Goal: Information Seeking & Learning: Learn about a topic

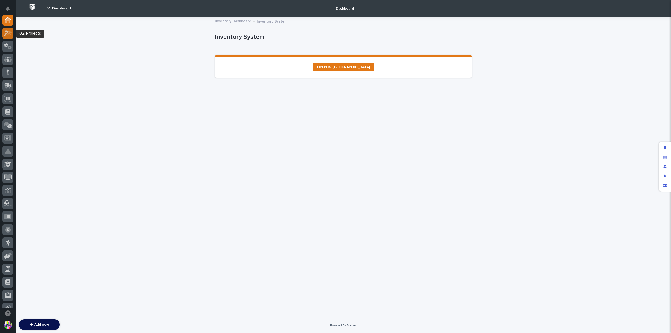
click at [8, 35] on icon at bounding box center [8, 33] width 8 height 6
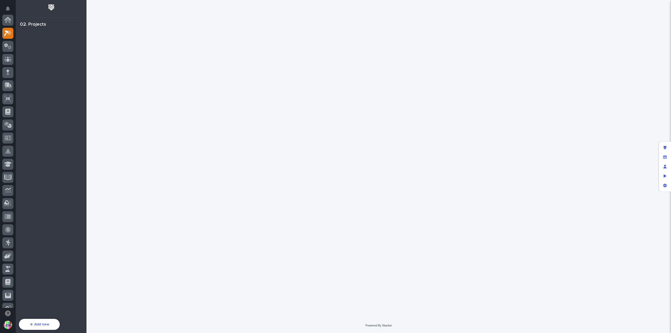
scroll to position [13, 0]
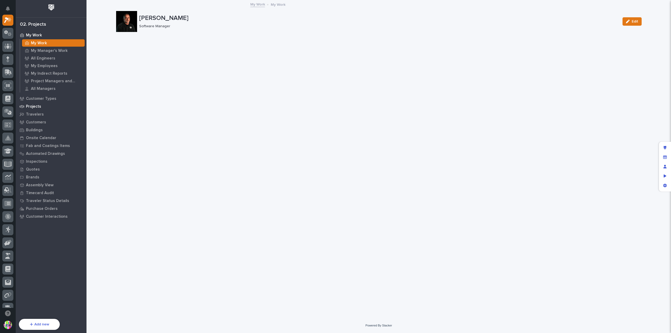
click at [37, 106] on p "Projects" at bounding box center [33, 106] width 15 height 5
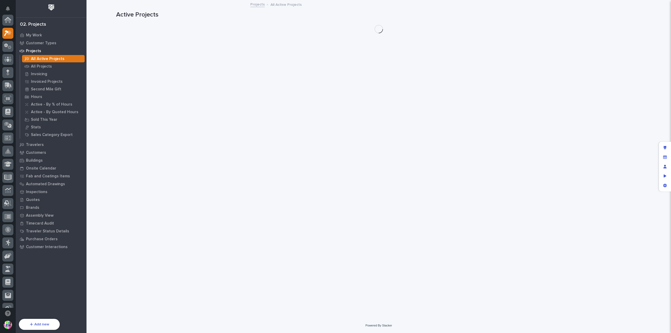
scroll to position [13, 0]
click at [45, 67] on p "All Projects" at bounding box center [41, 66] width 21 height 5
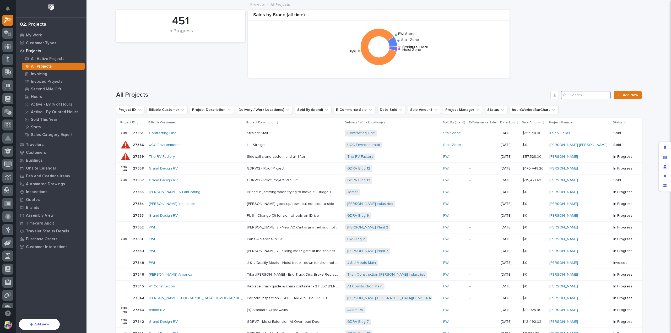
click at [575, 97] on input "Search" at bounding box center [586, 95] width 50 height 8
paste input "reckAwxf8OsxXNB6F"
type input "reckAwxf8OsxXNB6F"
click at [192, 132] on div "Contracting One" at bounding box center [195, 133] width 92 height 4
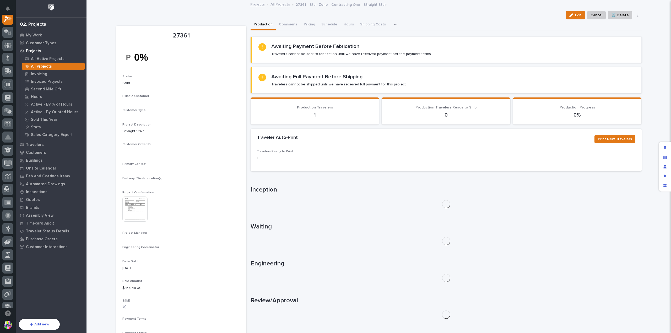
scroll to position [13, 0]
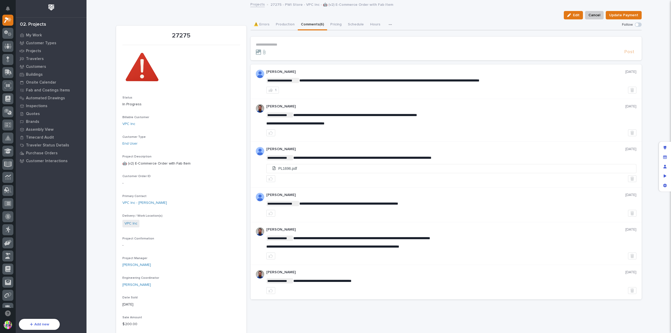
click at [301, 24] on button "Comments (6)" at bounding box center [312, 24] width 29 height 11
drag, startPoint x: 264, startPoint y: 24, endPoint x: 267, endPoint y: 28, distance: 4.8
click at [264, 24] on button "⚠️ Errors" at bounding box center [261, 24] width 22 height 11
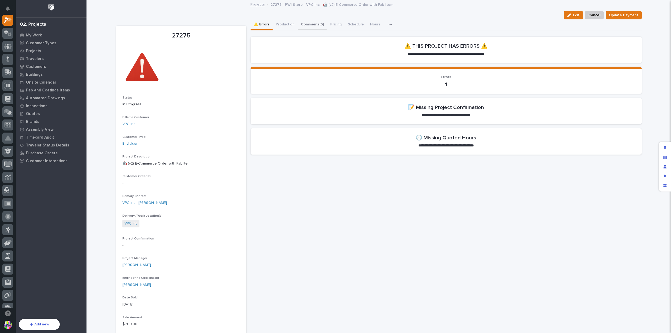
click at [310, 26] on button "Comments (6)" at bounding box center [312, 24] width 29 height 11
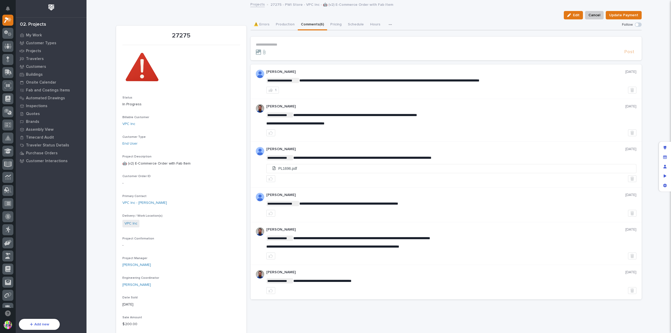
click at [388, 24] on icon "button" at bounding box center [389, 25] width 3 height 4
click at [405, 23] on div "⚠️ Errors Production Comments (6) Pricing Schedule Hours Shipping Costs Company…" at bounding box center [445, 24] width 391 height 11
click at [262, 26] on button "⚠️ Errors" at bounding box center [261, 24] width 22 height 11
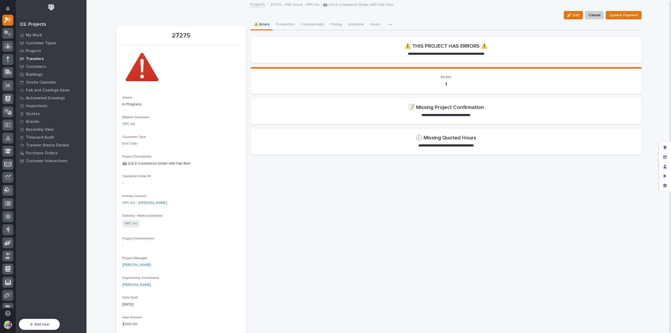
click at [39, 59] on p "Travelers" at bounding box center [35, 59] width 18 height 5
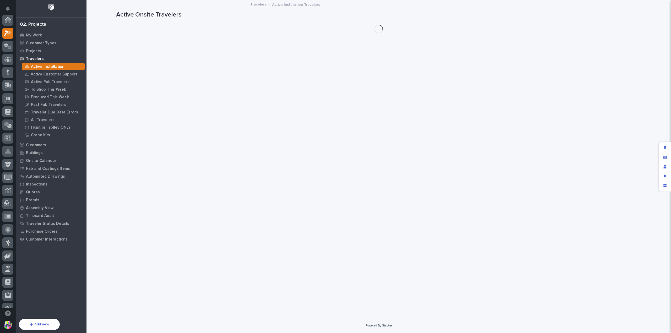
scroll to position [13, 0]
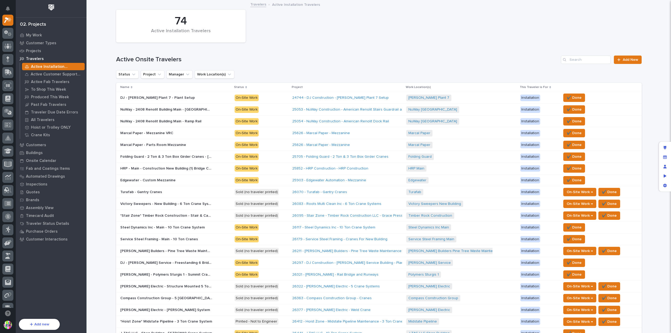
click at [255, 4] on link "Travelers" at bounding box center [258, 4] width 16 height 6
click at [45, 119] on p "All Travelers" at bounding box center [43, 120] width 24 height 5
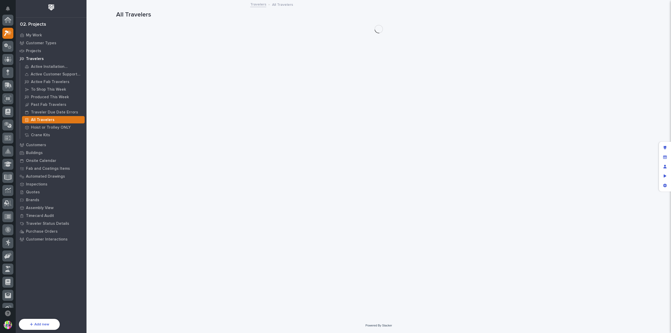
scroll to position [13, 0]
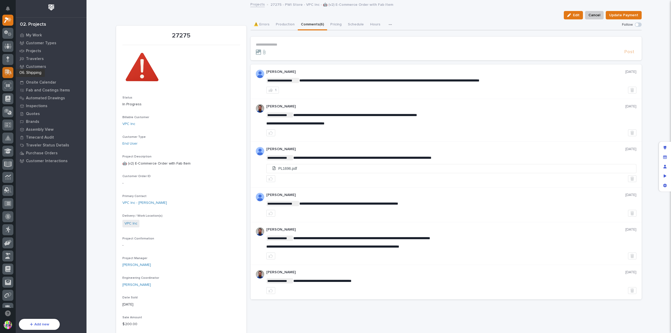
click at [9, 70] on icon at bounding box center [8, 71] width 7 height 5
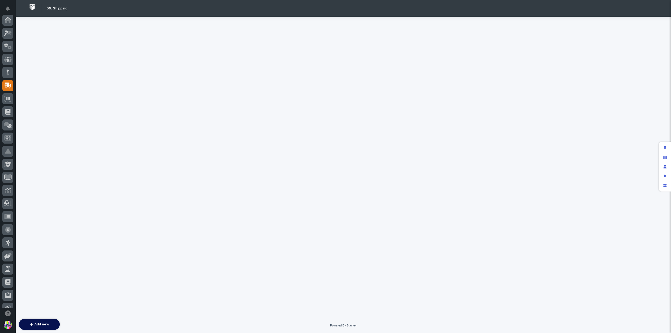
scroll to position [65, 0]
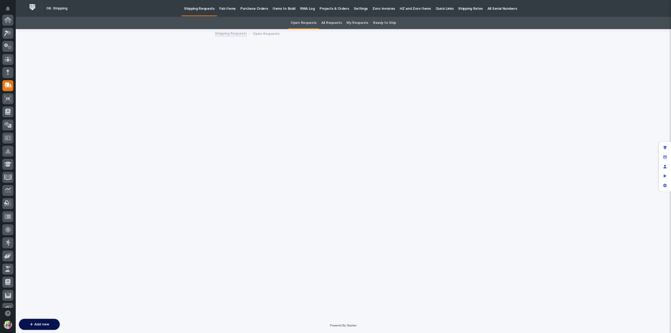
scroll to position [65, 0]
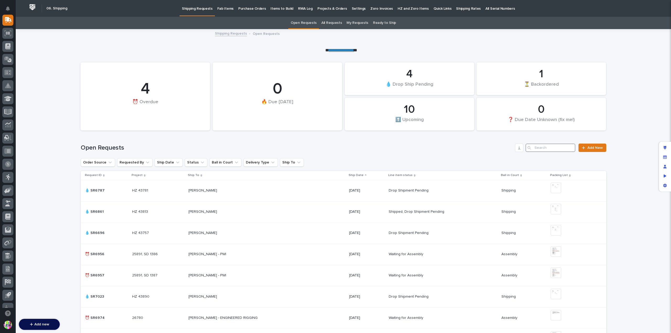
click at [559, 147] on input "Search" at bounding box center [550, 148] width 50 height 8
click at [201, 189] on p "CULLEN BRAUN" at bounding box center [203, 190] width 30 height 6
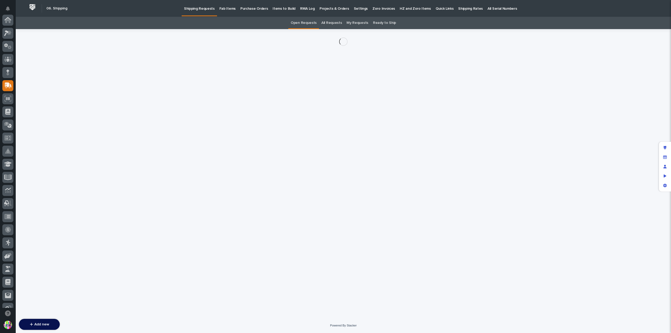
scroll to position [65, 0]
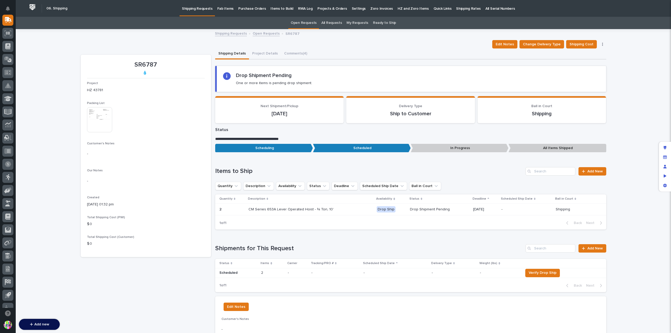
click at [100, 118] on img at bounding box center [99, 119] width 25 height 25
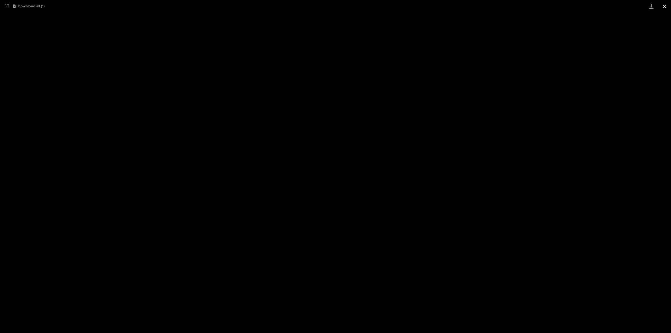
click at [662, 8] on button "Close gallery" at bounding box center [663, 6] width 13 height 12
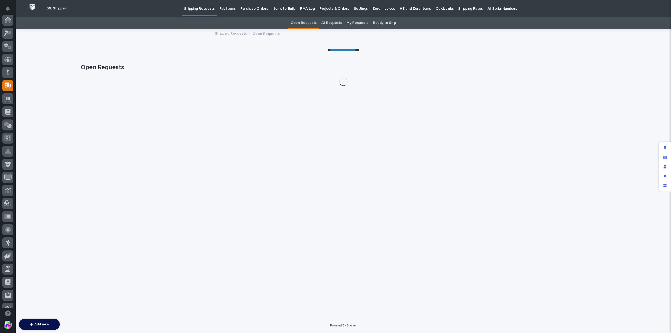
scroll to position [65, 0]
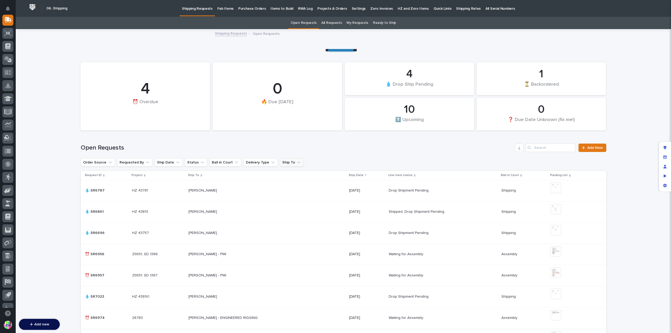
click at [296, 161] on icon "Ship To" at bounding box center [298, 162] width 5 height 5
click at [292, 184] on input at bounding box center [309, 186] width 67 height 8
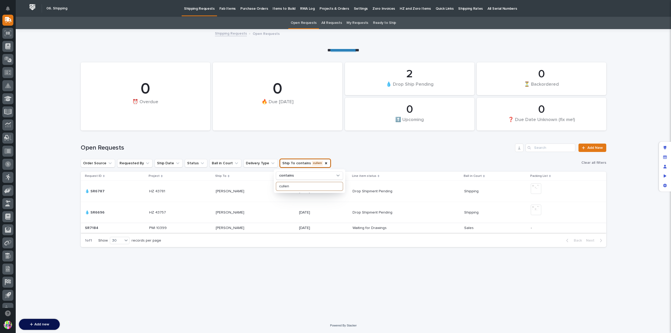
type input "cullen"
click at [271, 228] on p at bounding box center [255, 228] width 79 height 4
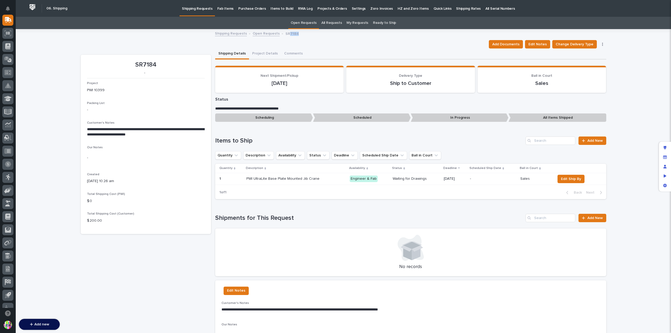
drag, startPoint x: 292, startPoint y: 34, endPoint x: 284, endPoint y: 35, distance: 7.9
click at [284, 35] on div "Shipping Requests Open Requests SR7184" at bounding box center [343, 33] width 262 height 7
click at [289, 54] on button "Comments" at bounding box center [293, 53] width 25 height 11
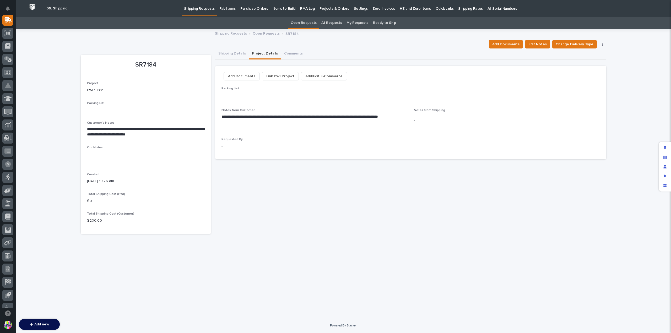
click at [267, 54] on button "Project Details" at bounding box center [265, 53] width 32 height 11
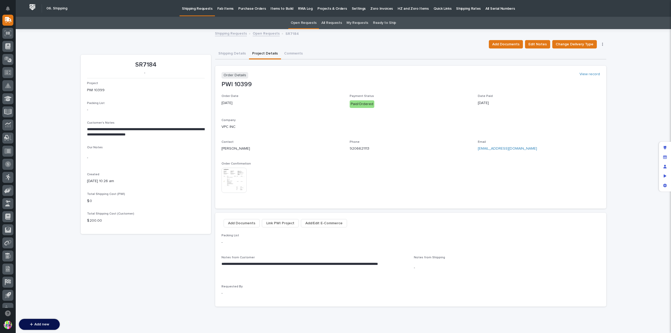
click at [232, 177] on img at bounding box center [233, 180] width 25 height 25
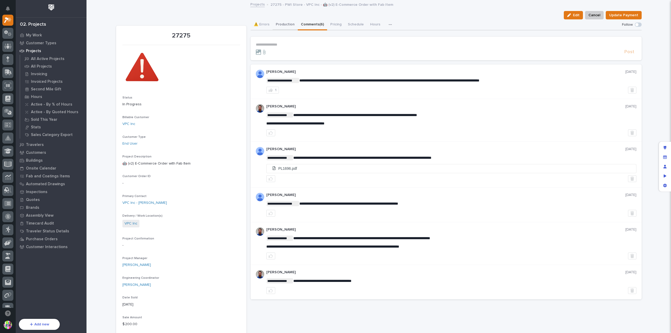
click at [281, 26] on button "Production" at bounding box center [284, 24] width 25 height 11
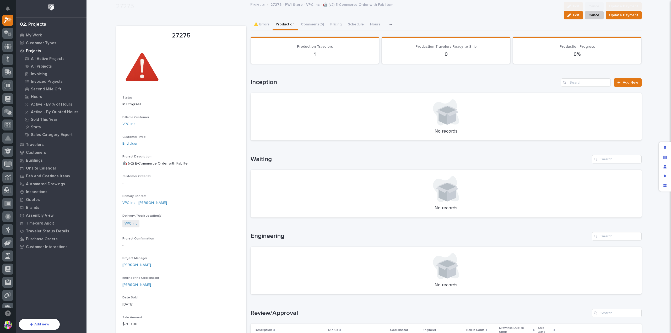
scroll to position [79, 0]
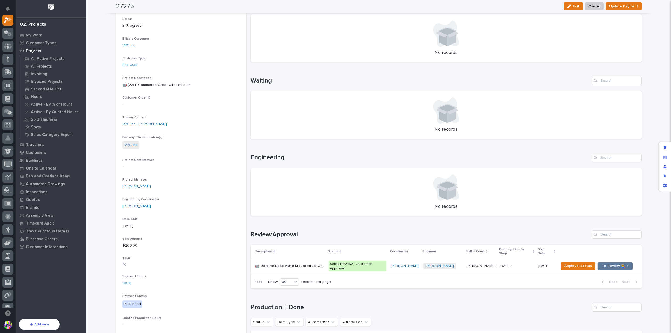
click at [270, 262] on div "🤖 Ultralite Base Plate Mounted Jib Crane 🤖 Ultralite Base Plate Mounted Jib Cra…" at bounding box center [290, 266] width 70 height 9
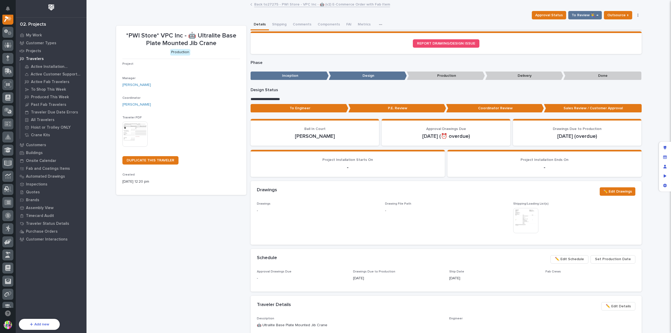
scroll to position [13, 0]
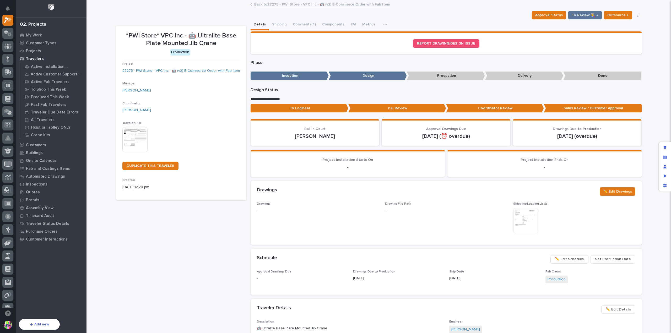
click at [276, 136] on p "Michelle Moore" at bounding box center [315, 136] width 116 height 6
click at [135, 135] on img at bounding box center [134, 139] width 25 height 25
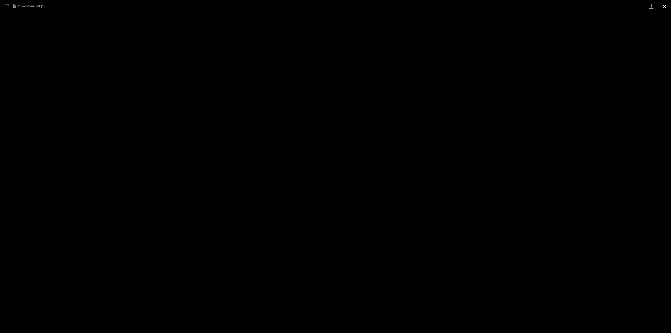
click at [662, 6] on button "Close gallery" at bounding box center [663, 6] width 13 height 12
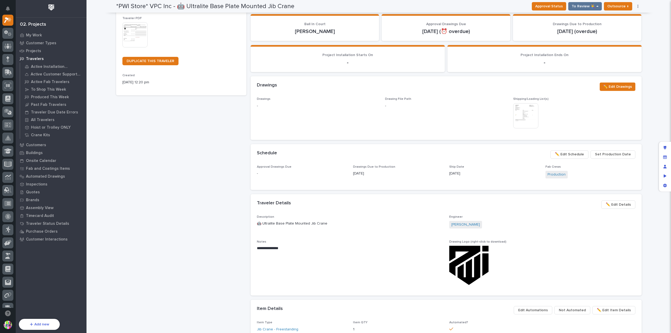
scroll to position [0, 0]
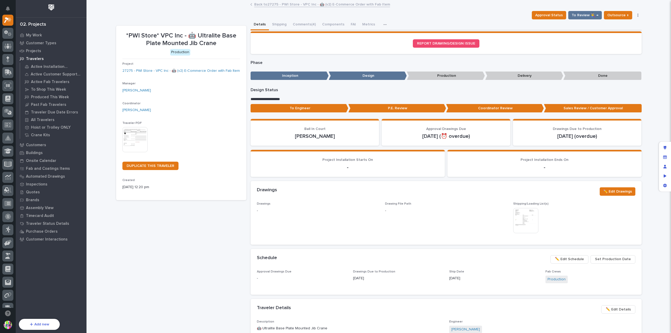
click at [527, 218] on img at bounding box center [525, 220] width 25 height 25
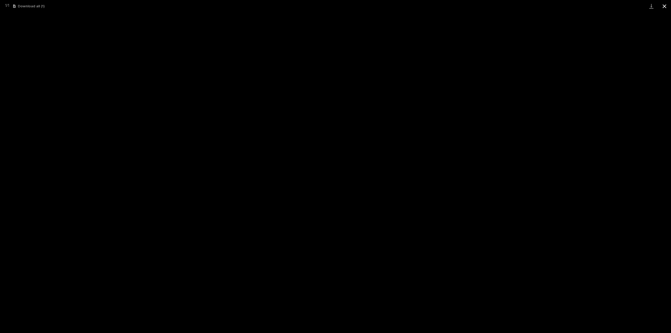
click at [662, 7] on button "Close gallery" at bounding box center [663, 6] width 13 height 12
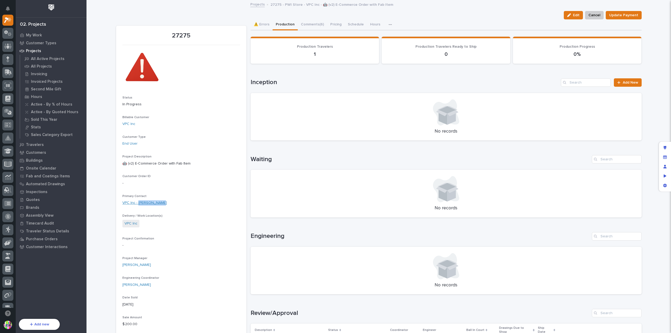
drag, startPoint x: 161, startPoint y: 203, endPoint x: 137, endPoint y: 204, distance: 24.6
click at [137, 204] on div "VPC Inc - Cullen Braun" at bounding box center [181, 203] width 118 height 6
click at [203, 177] on p "Customer Order ID" at bounding box center [181, 176] width 118 height 4
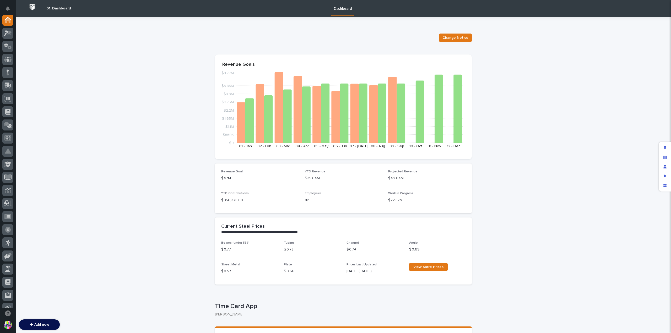
click at [273, 54] on section "Revenue Goals $0 $550K $1.1M $1.65M $2.2M $2.75M $3.3M $3.85M $4.77M [DATE] - […" at bounding box center [343, 106] width 257 height 105
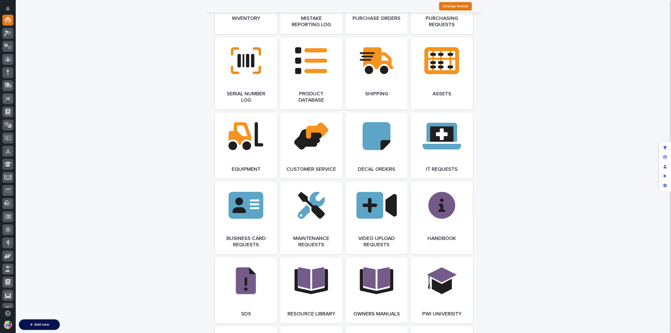
scroll to position [681, 0]
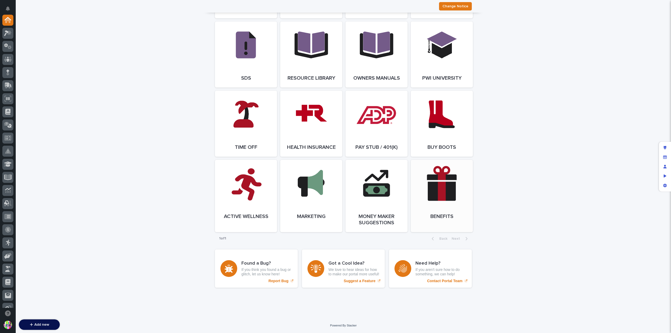
click at [429, 187] on link "Open Link" at bounding box center [441, 196] width 62 height 72
click at [455, 191] on link "Open Link" at bounding box center [441, 196] width 62 height 72
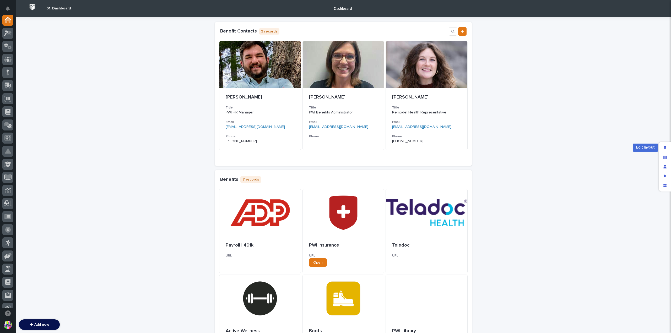
drag, startPoint x: 664, startPoint y: 148, endPoint x: 500, endPoint y: 148, distance: 163.5
click at [664, 148] on icon "Edit layout" at bounding box center [664, 148] width 3 height 4
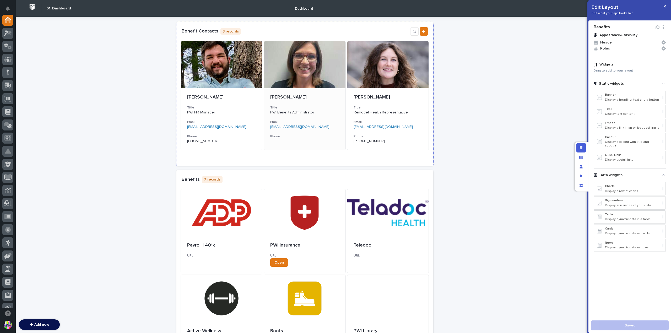
click at [307, 133] on div "[PERSON_NAME] Title PWI Benefits Administrator Email [EMAIL_ADDRESS][DOMAIN_NAM…" at bounding box center [304, 116] width 81 height 57
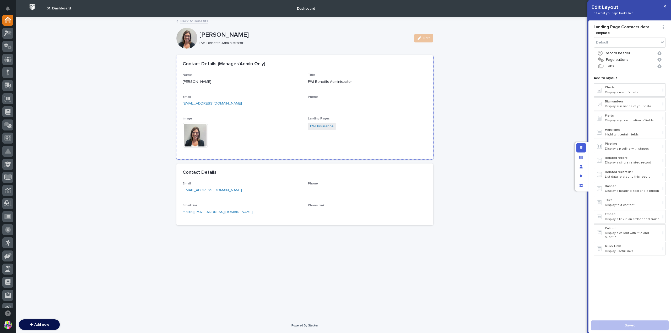
click at [318, 103] on div "Phone" at bounding box center [367, 100] width 119 height 10
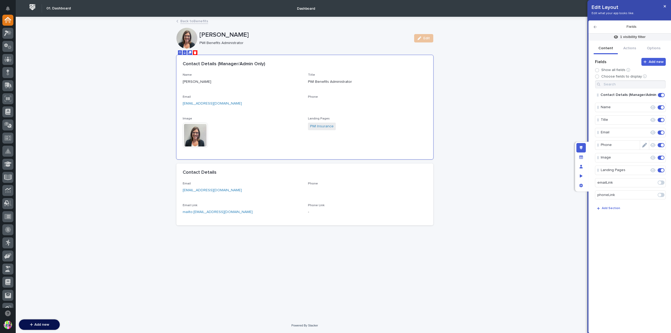
click at [627, 145] on p "Phone" at bounding box center [619, 145] width 39 height 9
click at [581, 157] on icon "Manage fields and data" at bounding box center [581, 156] width 4 height 3
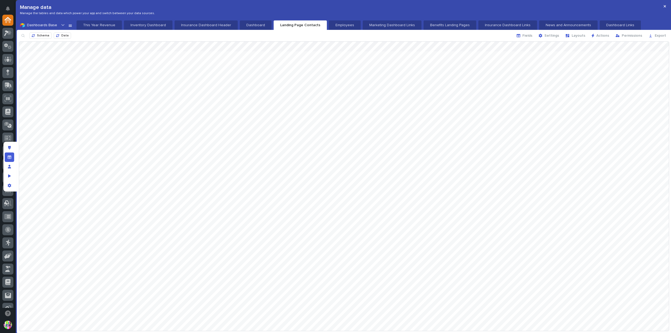
click at [228, 75] on div at bounding box center [344, 186] width 650 height 289
click at [175, 73] on div at bounding box center [344, 186] width 650 height 289
click at [175, 73] on textarea at bounding box center [169, 73] width 28 height 5
click at [163, 73] on textarea "**********" at bounding box center [169, 73] width 28 height 5
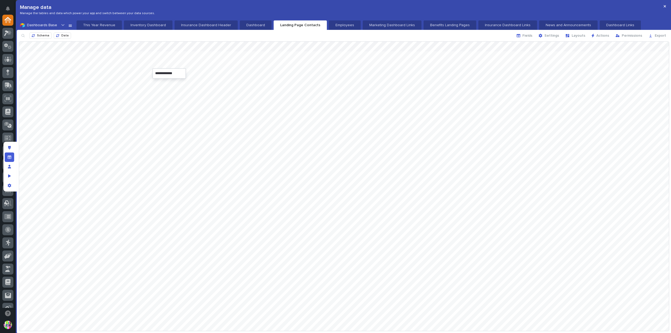
type textarea "**********"
drag, startPoint x: 182, startPoint y: 73, endPoint x: 147, endPoint y: 70, distance: 35.2
click at [147, 70] on body "Manage data Manage the tables and data which power your app and switch between …" at bounding box center [335, 166] width 671 height 333
click at [172, 75] on textarea "**********" at bounding box center [169, 73] width 28 height 5
drag, startPoint x: 182, startPoint y: 74, endPoint x: 155, endPoint y: 73, distance: 26.5
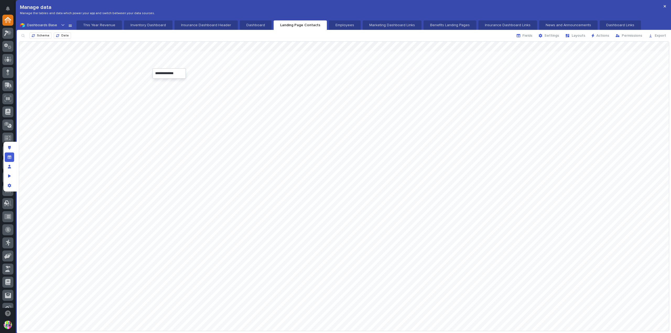
click at [155, 73] on textarea "**********" at bounding box center [169, 73] width 28 height 5
click at [228, 73] on div at bounding box center [344, 186] width 650 height 289
click at [224, 65] on div at bounding box center [344, 186] width 650 height 289
click at [170, 73] on div at bounding box center [344, 186] width 650 height 289
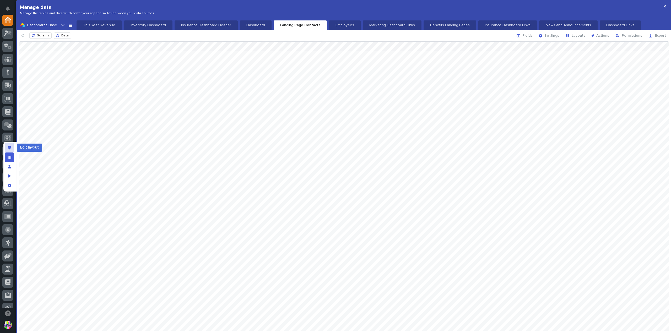
click at [8, 146] on icon "Edit layout" at bounding box center [9, 148] width 3 height 4
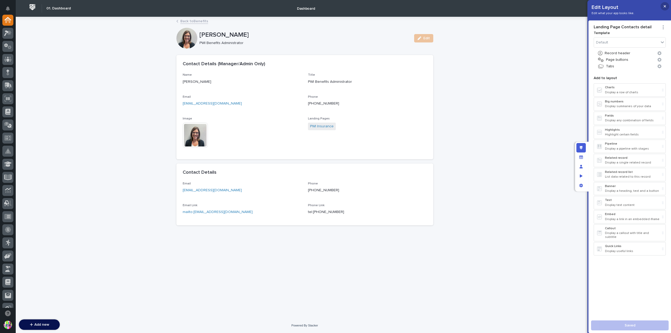
click at [666, 8] on button "button" at bounding box center [664, 6] width 9 height 8
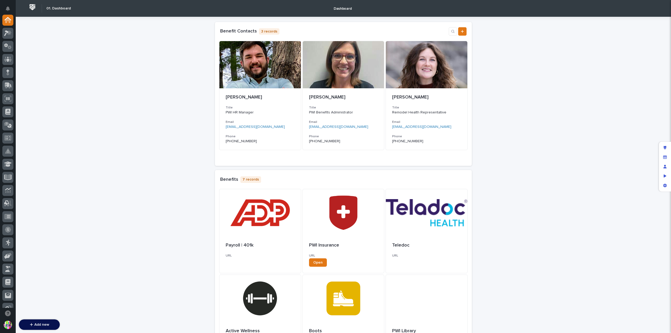
click at [561, 114] on div "Loading... Saving… Loading... Saving… Loading... Saving… Loading... Saving… Loa…" at bounding box center [343, 245] width 655 height 457
drag, startPoint x: 517, startPoint y: 132, endPoint x: 512, endPoint y: 102, distance: 30.5
click at [512, 102] on div "Loading... Saving… Loading... Saving… Loading... Saving… Loading... Saving… Loa…" at bounding box center [343, 245] width 655 height 457
click at [11, 23] on div at bounding box center [7, 20] width 11 height 11
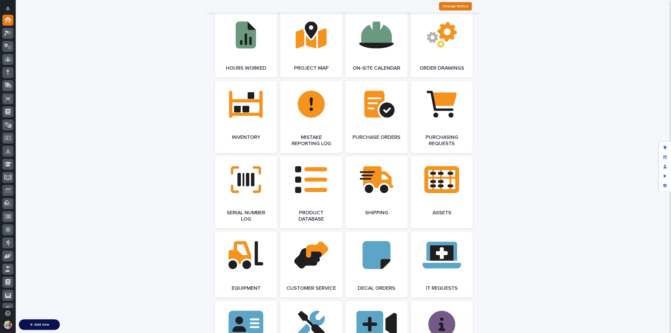
scroll to position [510, 0]
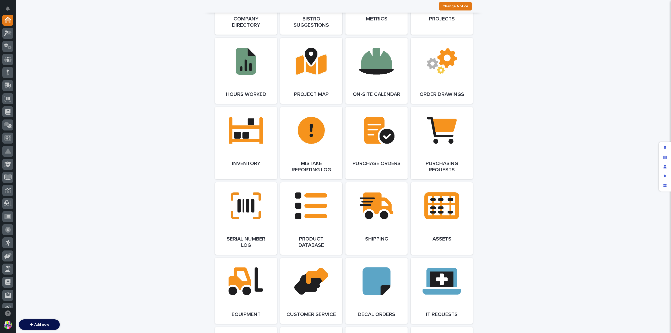
click at [525, 114] on div "**********" at bounding box center [343, 103] width 655 height 1192
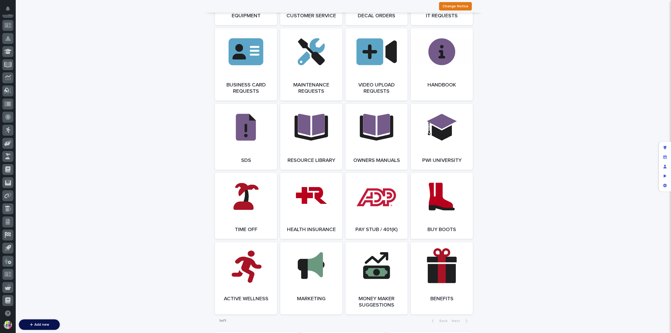
scroll to position [903, 0]
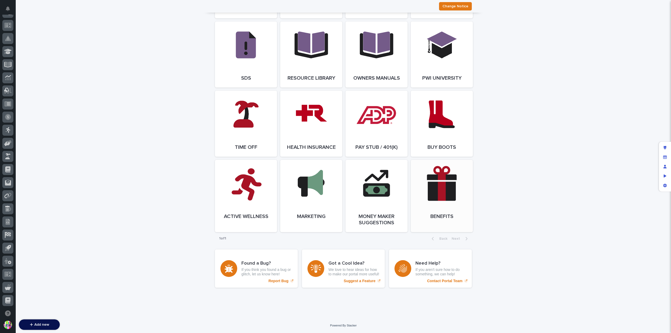
click at [437, 199] on link "Open Link" at bounding box center [441, 196] width 62 height 72
click at [9, 169] on icon at bounding box center [7, 169] width 5 height 6
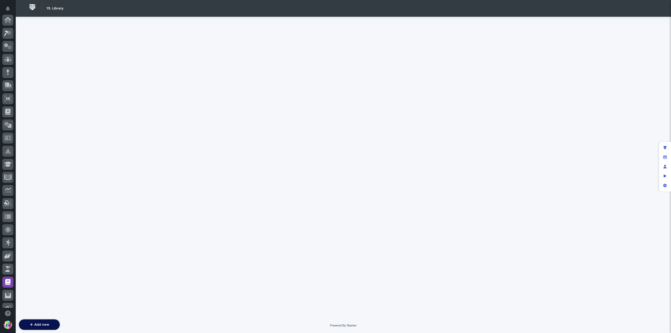
scroll to position [113, 0]
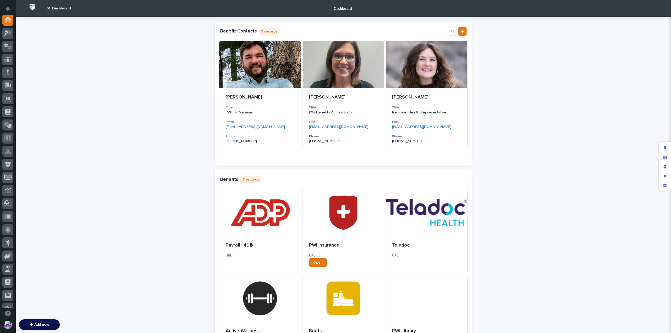
scroll to position [26, 0]
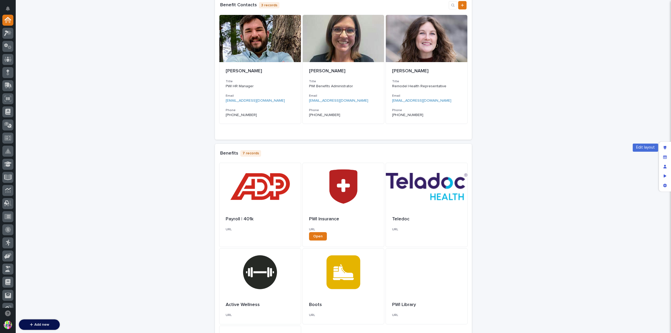
drag, startPoint x: 665, startPoint y: 147, endPoint x: 477, endPoint y: 228, distance: 204.7
click at [665, 147] on icon "Edit layout" at bounding box center [664, 148] width 3 height 4
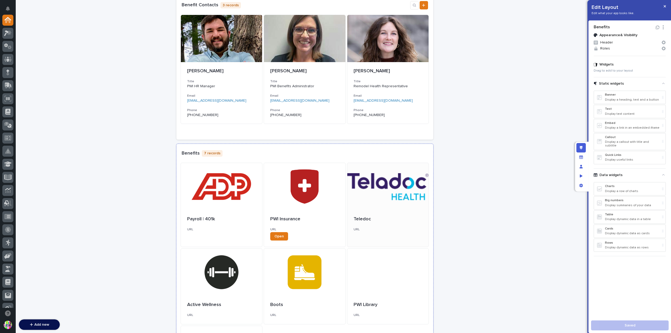
click at [403, 217] on p "Teledoc" at bounding box center [387, 219] width 69 height 6
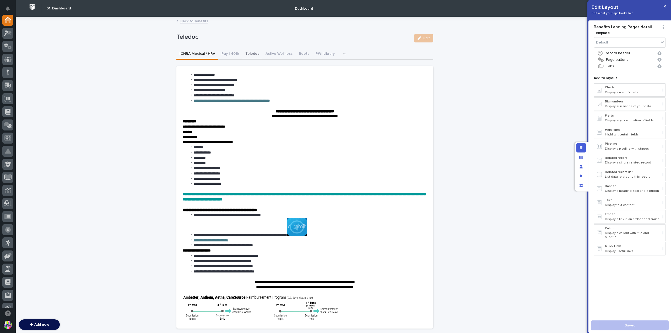
click at [252, 51] on button "Teledoc" at bounding box center [252, 54] width 20 height 11
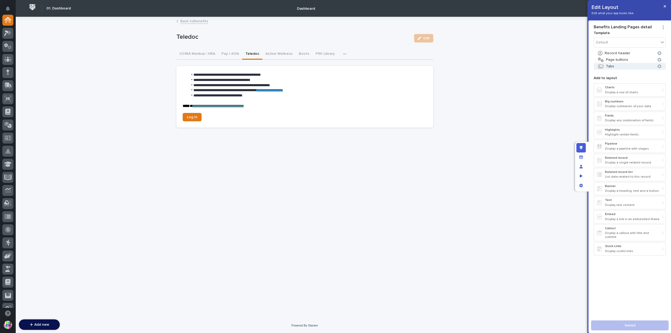
click at [609, 65] on button "Tabs" at bounding box center [629, 66] width 72 height 7
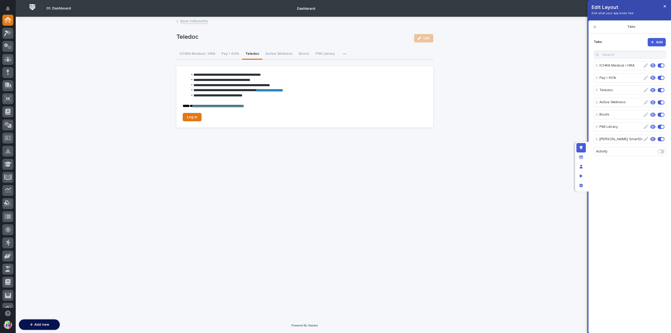
click at [645, 89] on icon "button" at bounding box center [645, 90] width 5 height 5
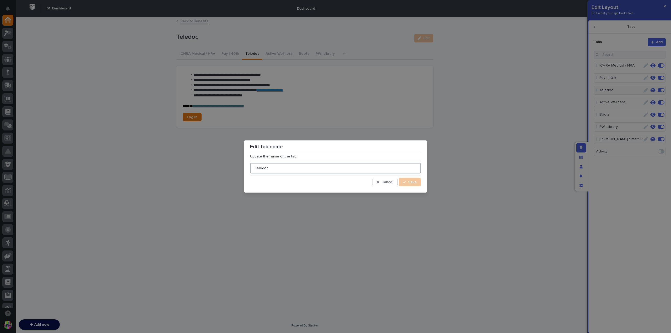
click at [261, 168] on input "Teledoc" at bounding box center [335, 168] width 171 height 10
type input "Teladoc"
click at [414, 183] on span "Save" at bounding box center [412, 182] width 9 height 4
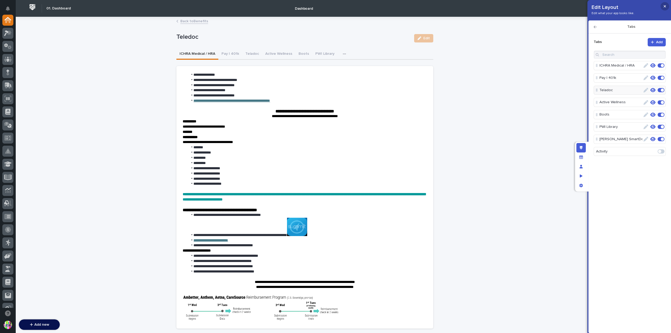
click at [667, 8] on button "button" at bounding box center [664, 6] width 9 height 8
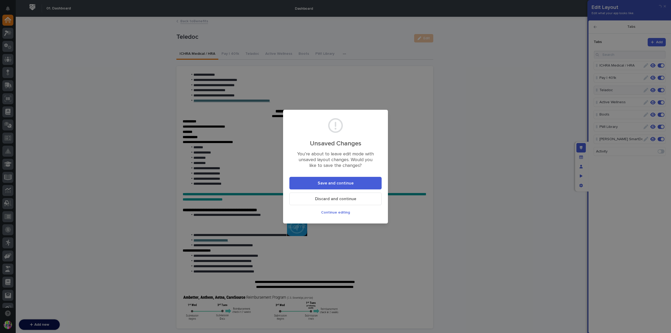
click at [370, 186] on button "Save and continue" at bounding box center [335, 183] width 92 height 13
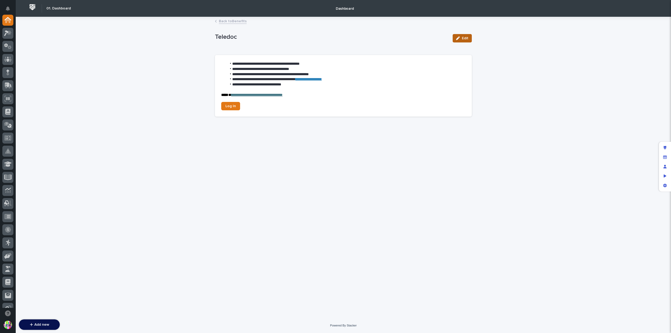
click at [465, 35] on button "Edit" at bounding box center [461, 38] width 19 height 8
click at [225, 39] on input "Teledoc" at bounding box center [318, 39] width 206 height 10
type input "Teladoc"
click at [461, 36] on button "Save" at bounding box center [460, 38] width 22 height 8
click at [229, 21] on link "Back to Benefits" at bounding box center [233, 21] width 28 height 6
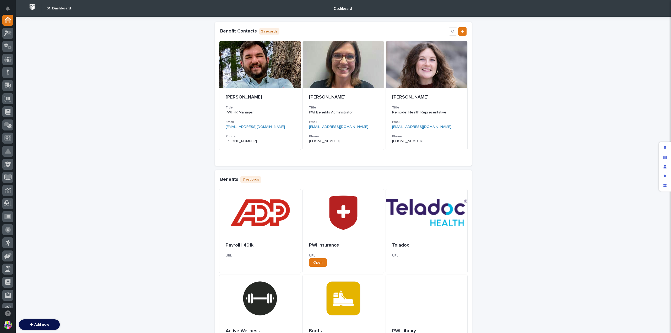
scroll to position [105, 0]
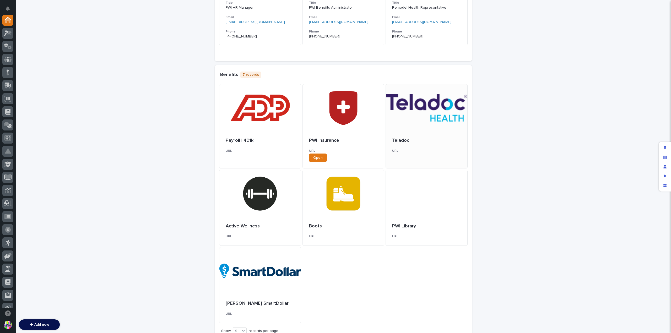
click at [403, 141] on p "Teladoc" at bounding box center [426, 141] width 69 height 6
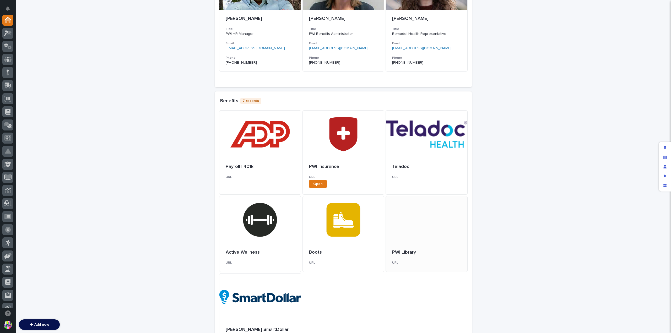
scroll to position [131, 0]
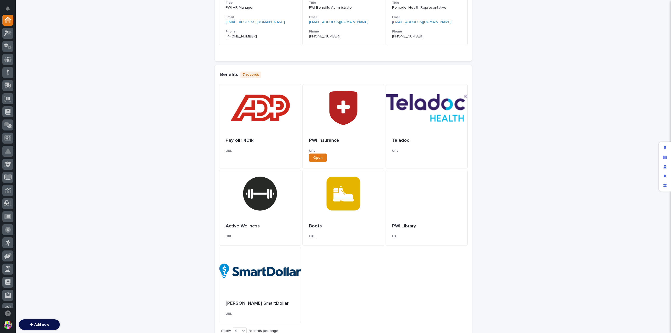
scroll to position [131, 0]
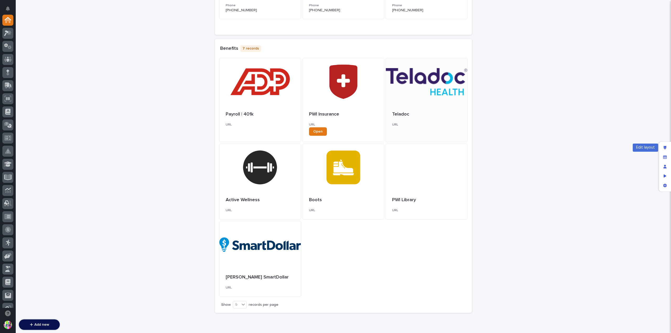
drag, startPoint x: 664, startPoint y: 147, endPoint x: 398, endPoint y: 112, distance: 268.8
click at [664, 147] on icon "Edit layout" at bounding box center [664, 148] width 3 height 4
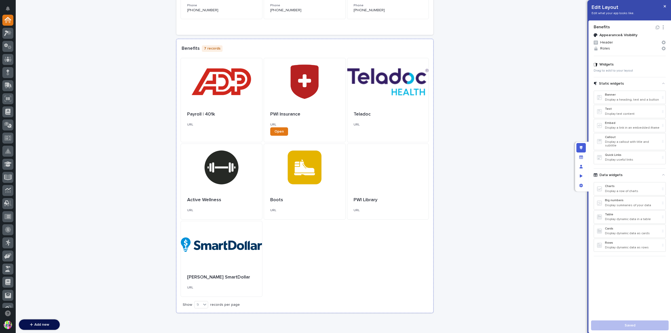
click at [339, 52] on div "Benefits 7 records" at bounding box center [305, 48] width 246 height 8
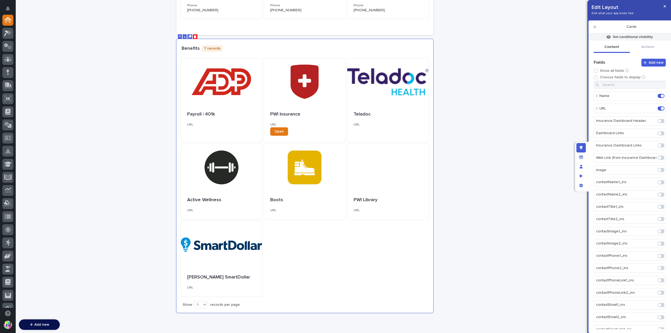
scroll to position [226, 0]
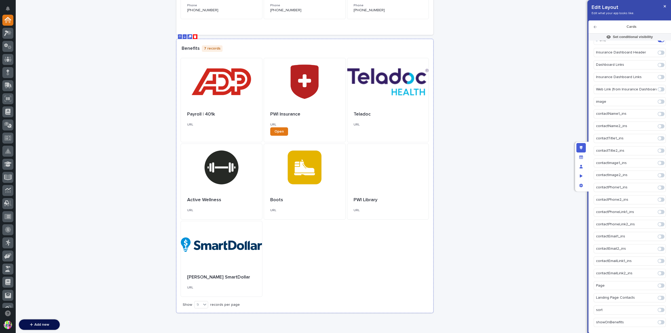
click at [386, 53] on div "Benefits 7 records" at bounding box center [304, 48] width 257 height 19
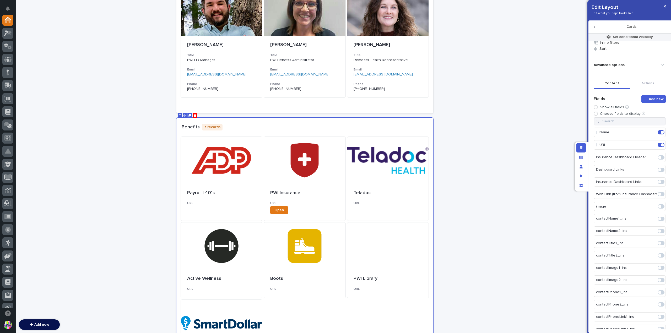
scroll to position [26, 0]
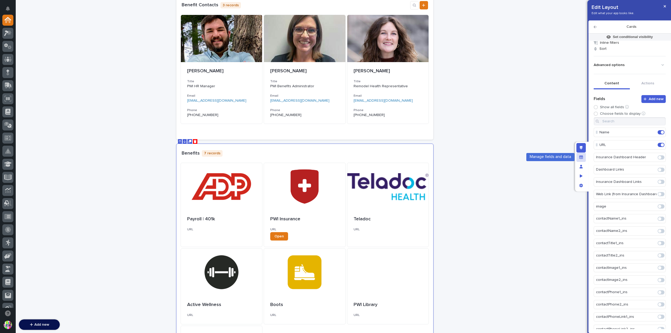
click at [581, 155] on icon "Manage fields and data" at bounding box center [581, 157] width 4 height 4
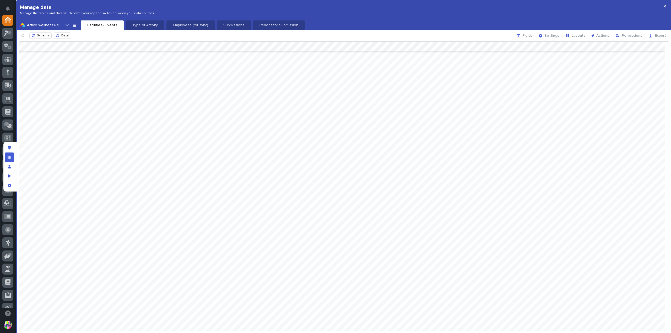
scroll to position [174, 0]
click at [664, 8] on button "button" at bounding box center [664, 6] width 9 height 8
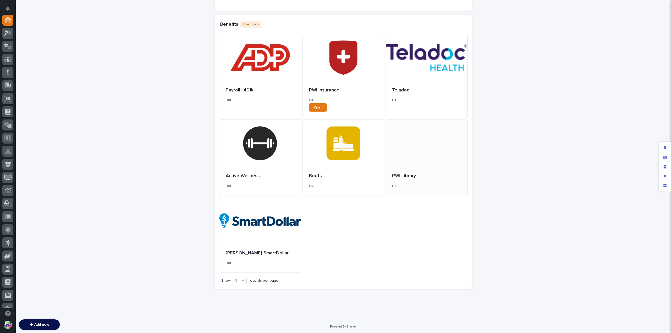
scroll to position [0, 0]
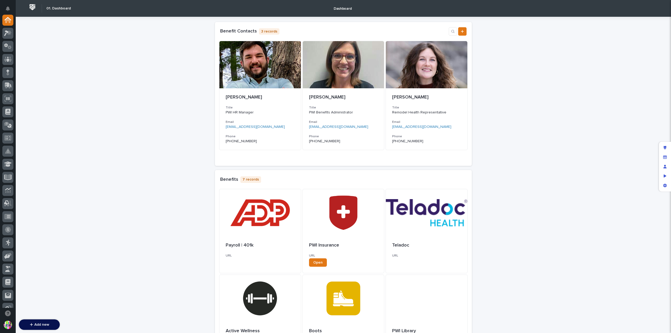
click at [426, 173] on div "Benefits 7 records" at bounding box center [343, 179] width 257 height 19
click at [661, 145] on div "Edit layout" at bounding box center [664, 147] width 9 height 9
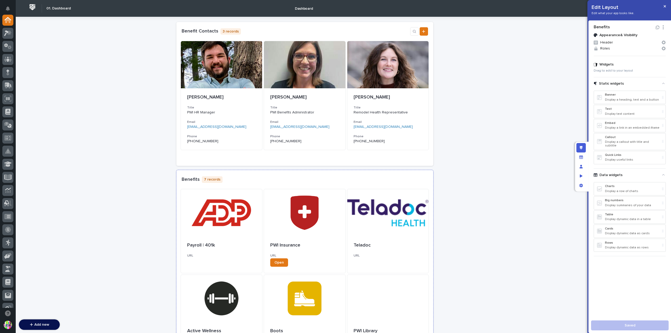
click at [418, 178] on div "Benefits 7 records" at bounding box center [305, 179] width 246 height 8
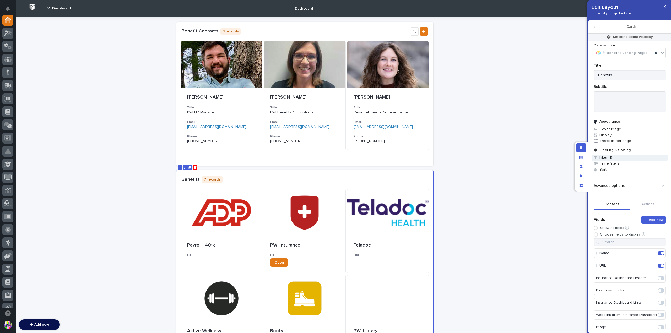
click at [616, 158] on span "Filter (1)" at bounding box center [629, 158] width 76 height 6
click at [224, 216] on div at bounding box center [335, 166] width 671 height 333
click at [662, 8] on button "button" at bounding box center [664, 6] width 9 height 8
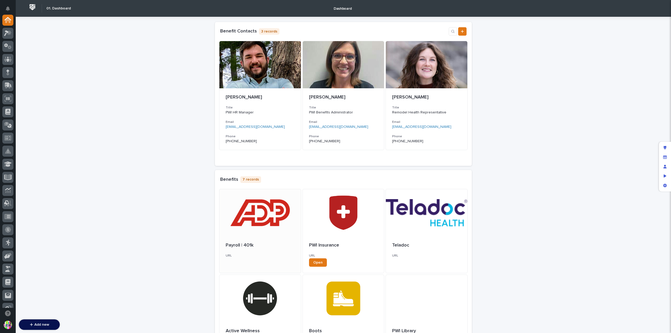
click at [258, 208] on div at bounding box center [259, 212] width 81 height 47
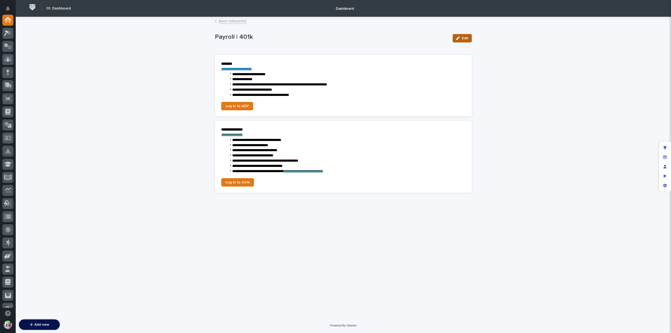
click at [465, 40] on span "Edit" at bounding box center [465, 38] width 7 height 4
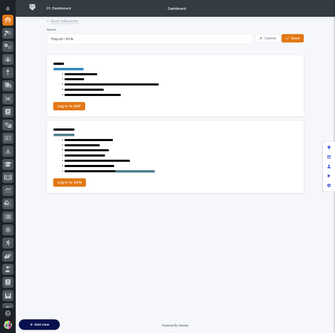
click at [284, 70] on p "**********" at bounding box center [175, 69] width 244 height 5
click at [328, 147] on icon "Edit layout" at bounding box center [328, 148] width 3 height 4
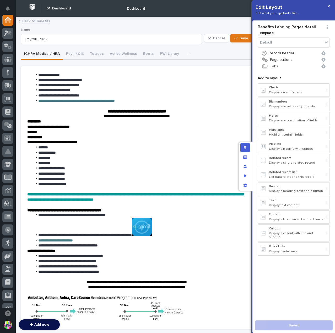
click at [187, 54] on icon "button" at bounding box center [188, 54] width 3 height 4
click at [35, 19] on link "Back to Benefits" at bounding box center [36, 21] width 28 height 6
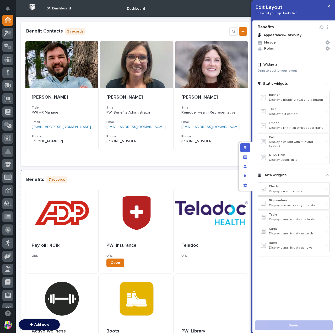
click at [111, 179] on div "Benefits 7 records" at bounding box center [136, 179] width 221 height 8
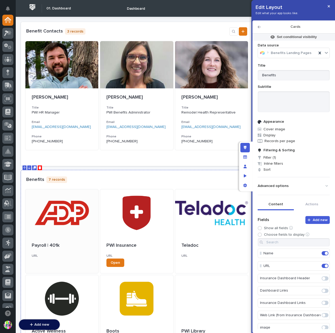
click at [74, 207] on div at bounding box center [61, 212] width 73 height 47
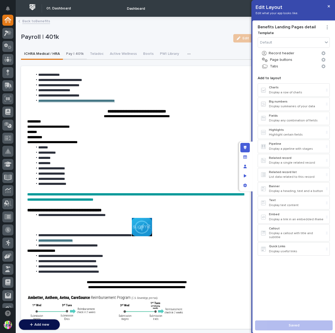
click at [79, 55] on button "Pay | 401k" at bounding box center [75, 54] width 24 height 11
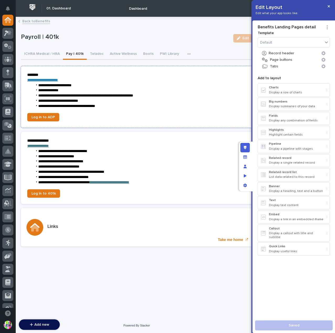
click at [156, 88] on li "**********" at bounding box center [139, 90] width 213 height 5
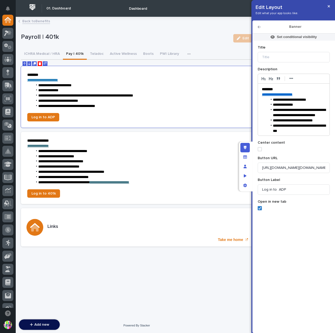
scroll to position [12, 0]
click at [80, 118] on section "**********" at bounding box center [136, 97] width 231 height 62
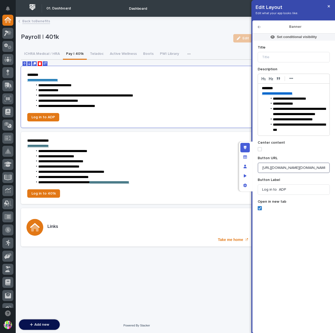
click at [288, 166] on input "https://online.adp.com/signin/v1/?APPID=WFNPortal&productId=80e309c3-7085-bae1-…" at bounding box center [293, 167] width 72 height 10
click at [281, 102] on span "**********" at bounding box center [283, 104] width 20 height 4
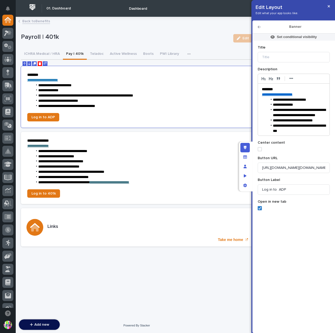
click at [291, 96] on p "**********" at bounding box center [294, 94] width 64 height 5
click at [319, 100] on link at bounding box center [321, 99] width 13 height 4
paste input "**********"
type input "**********"
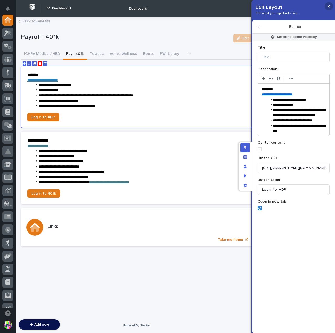
click at [330, 7] on button "button" at bounding box center [328, 6] width 9 height 8
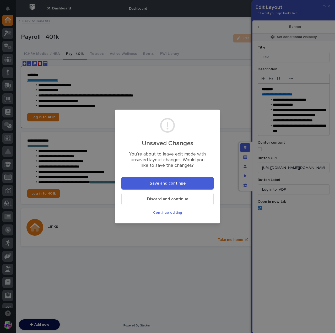
click at [182, 186] on button "Save and continue" at bounding box center [167, 183] width 92 height 13
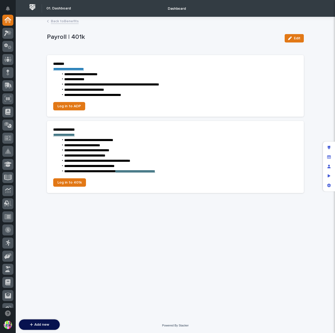
click at [83, 70] on link "**********" at bounding box center [68, 69] width 31 height 4
click at [189, 152] on li "**********" at bounding box center [178, 150] width 239 height 5
click at [189, 150] on li "**********" at bounding box center [178, 150] width 239 height 5
click at [215, 158] on li "**********" at bounding box center [178, 160] width 239 height 5
click at [327, 145] on div "Edit layout" at bounding box center [328, 147] width 9 height 9
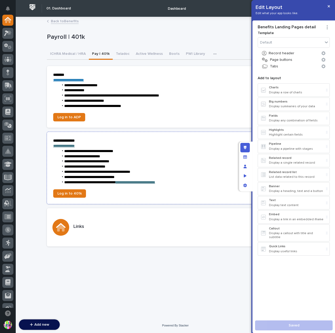
click at [211, 163] on li "**********" at bounding box center [178, 161] width 239 height 5
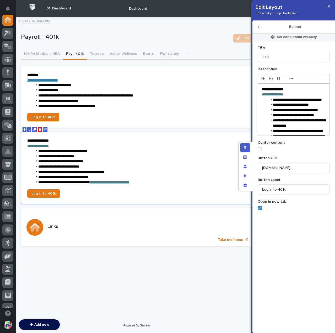
scroll to position [42, 0]
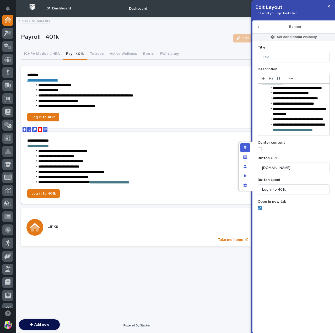
click at [294, 129] on li "**********" at bounding box center [296, 127] width 58 height 10
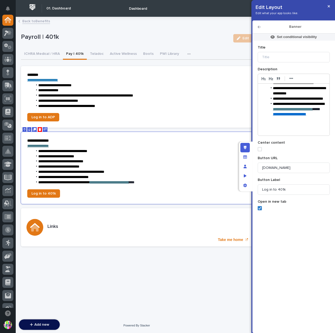
scroll to position [48, 0]
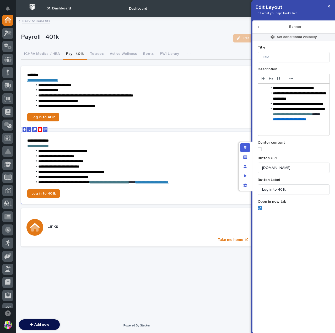
click at [295, 123] on li "**********" at bounding box center [294, 120] width 54 height 26
click at [309, 122] on li "**********" at bounding box center [294, 120] width 54 height 26
click at [288, 125] on li "**********" at bounding box center [294, 120] width 54 height 26
click at [303, 125] on li "**********" at bounding box center [294, 120] width 54 height 26
click at [304, 123] on li "**********" at bounding box center [294, 120] width 54 height 26
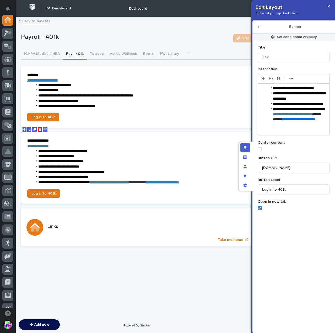
scroll to position [48, 0]
click at [312, 125] on li "**********" at bounding box center [294, 120] width 54 height 26
click at [303, 125] on li "**********" at bounding box center [294, 120] width 54 height 26
click at [327, 6] on button "button" at bounding box center [328, 6] width 9 height 8
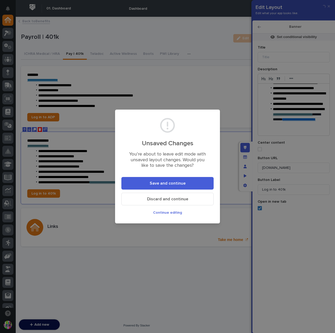
click at [194, 180] on button "Save and continue" at bounding box center [167, 183] width 92 height 13
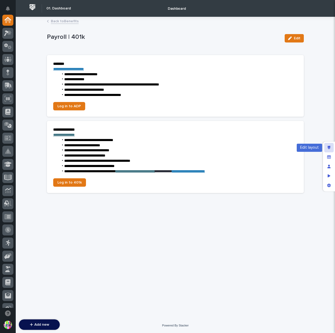
click at [330, 146] on icon "Edit layout" at bounding box center [328, 148] width 3 height 4
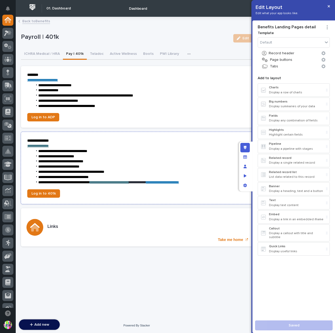
click at [195, 176] on li "**********" at bounding box center [139, 176] width 213 height 5
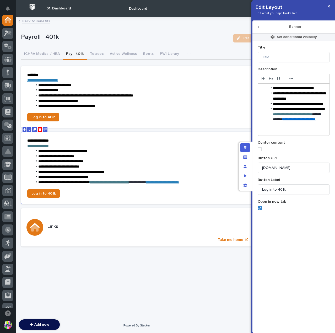
click at [292, 125] on li "**********" at bounding box center [294, 120] width 54 height 26
click at [327, 8] on button "button" at bounding box center [328, 6] width 9 height 8
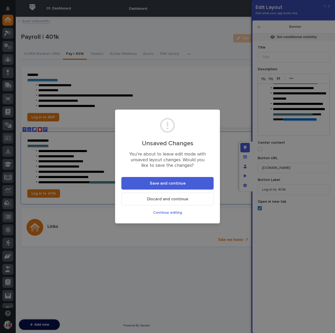
click at [182, 183] on span "Save and continue" at bounding box center [168, 183] width 36 height 4
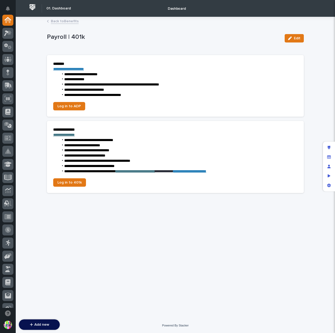
click at [67, 20] on link "Back to Benefits" at bounding box center [65, 21] width 28 height 6
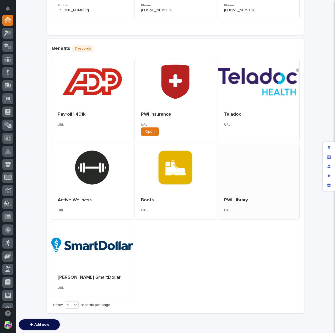
scroll to position [156, 0]
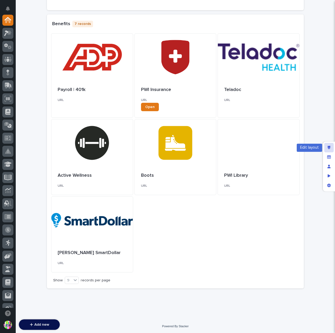
click at [329, 146] on icon "Edit layout" at bounding box center [328, 148] width 3 height 4
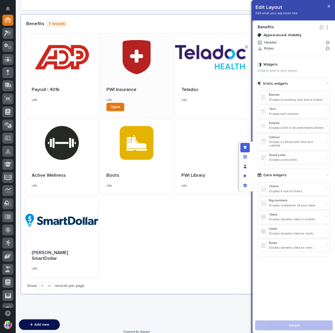
click at [145, 67] on div at bounding box center [136, 57] width 73 height 47
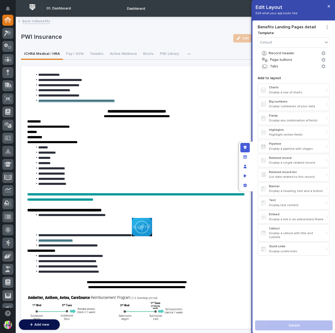
click at [184, 52] on button "button" at bounding box center [190, 54] width 12 height 10
click at [183, 36] on p "PWI Insurance" at bounding box center [125, 37] width 208 height 8
click at [247, 156] on div "Manage fields and data" at bounding box center [244, 156] width 9 height 9
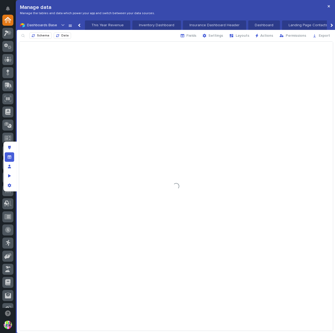
scroll to position [0, 123]
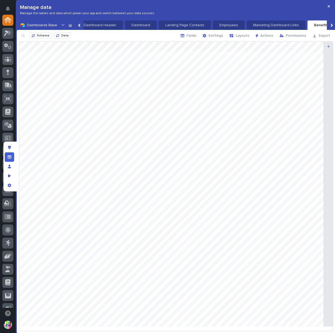
click at [331, 26] on div at bounding box center [330, 25] width 3 height 3
click at [260, 22] on button "Insurance Dashboard Links" at bounding box center [269, 24] width 59 height 9
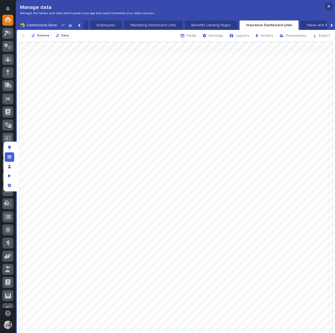
click at [328, 7] on icon "button" at bounding box center [328, 6] width 2 height 4
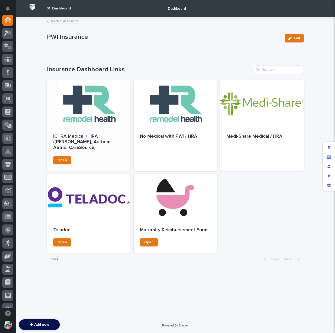
click at [103, 109] on div at bounding box center [89, 103] width 84 height 47
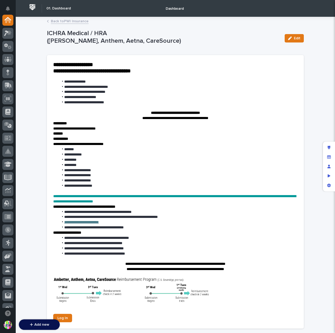
click at [103, 64] on h1 "**********" at bounding box center [175, 64] width 244 height 6
drag, startPoint x: 91, startPoint y: 64, endPoint x: 104, endPoint y: 63, distance: 13.4
click at [104, 63] on h1 "**********" at bounding box center [175, 64] width 244 height 6
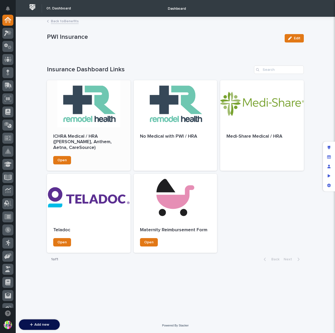
click at [96, 127] on div "ICHRA Medical / HRA (Ambetter, Anthem, Aetna, CareSource) Open" at bounding box center [89, 148] width 84 height 43
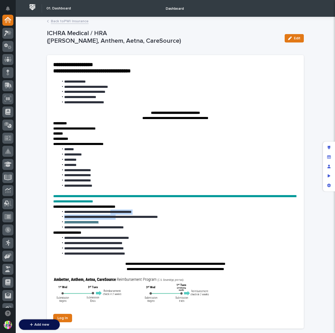
drag, startPoint x: 111, startPoint y: 212, endPoint x: 124, endPoint y: 217, distance: 14.4
click at [124, 217] on ul "**********" at bounding box center [175, 219] width 244 height 21
click at [134, 218] on span "**********" at bounding box center [111, 217] width 94 height 4
drag, startPoint x: 54, startPoint y: 63, endPoint x: 102, endPoint y: 59, distance: 48.6
click at [102, 59] on section "**********" at bounding box center [175, 191] width 257 height 273
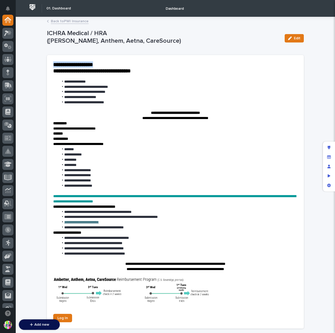
click at [83, 65] on strong "**********" at bounding box center [73, 64] width 40 height 5
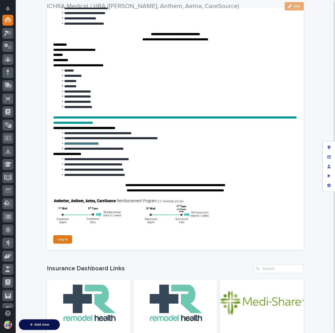
scroll to position [105, 0]
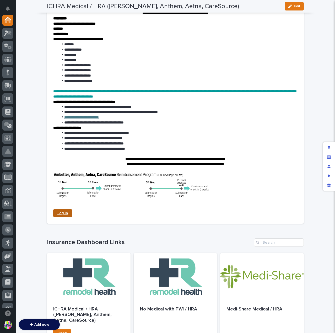
click at [63, 211] on span "Log In" at bounding box center [62, 213] width 10 height 4
click at [92, 208] on section "**********" at bounding box center [175, 86] width 257 height 273
click at [333, 147] on div "Edit layout" at bounding box center [328, 147] width 9 height 9
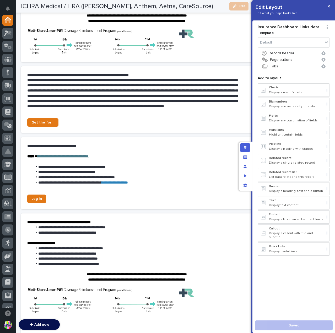
scroll to position [341, 0]
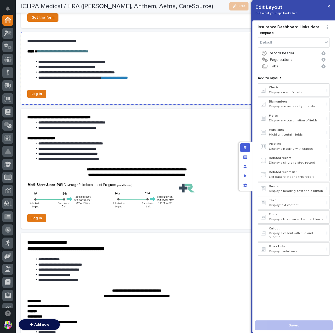
click at [108, 97] on section "**********" at bounding box center [136, 68] width 231 height 72
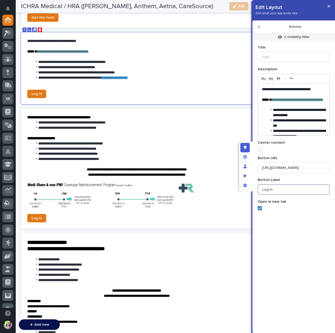
click at [282, 189] on input "Log In" at bounding box center [293, 189] width 72 height 10
type input "Teladoc Log In"
click at [328, 6] on icon "button" at bounding box center [328, 6] width 2 height 4
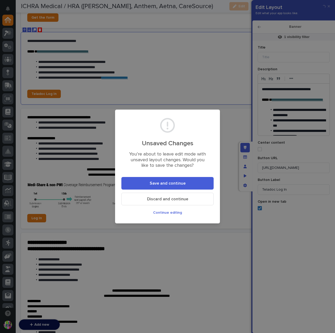
click at [172, 180] on button "Save and continue" at bounding box center [167, 183] width 92 height 13
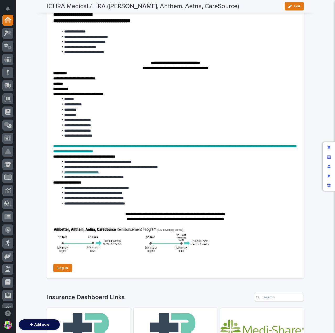
scroll to position [84, 0]
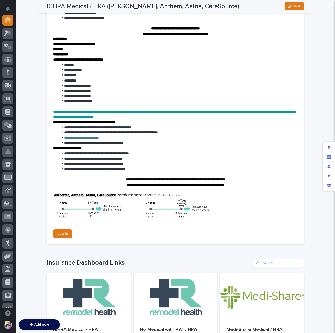
click at [92, 233] on section "**********" at bounding box center [175, 107] width 257 height 273
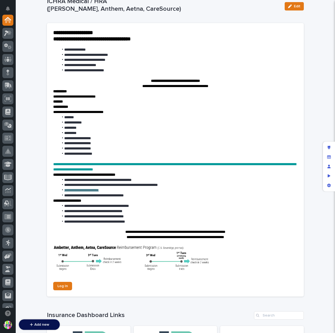
scroll to position [58, 0]
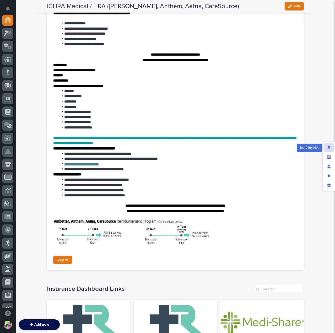
click at [332, 149] on div "Edit layout" at bounding box center [328, 147] width 9 height 9
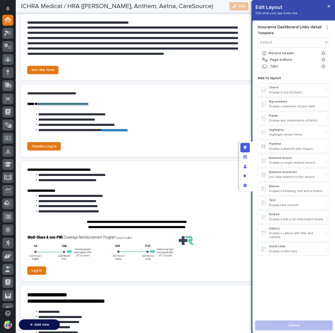
scroll to position [367, 0]
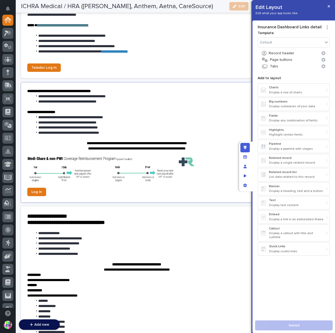
click at [168, 189] on section "**********" at bounding box center [136, 142] width 231 height 120
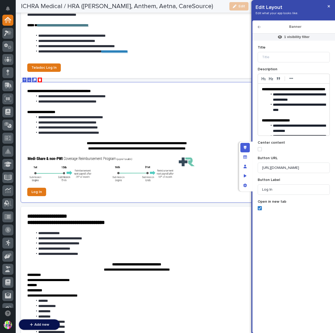
scroll to position [84, 0]
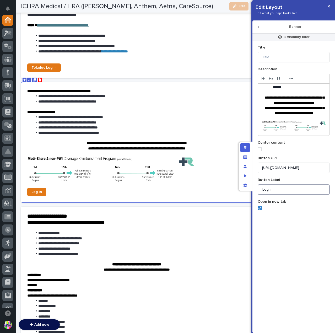
click at [262, 189] on input "Log In" at bounding box center [293, 189] width 72 height 10
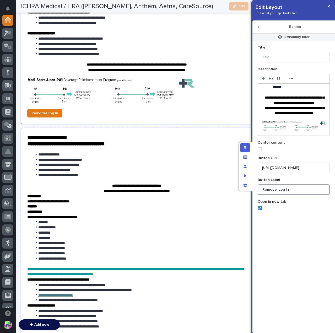
type input "Remodel Log In"
click at [147, 166] on li "**********" at bounding box center [139, 164] width 213 height 5
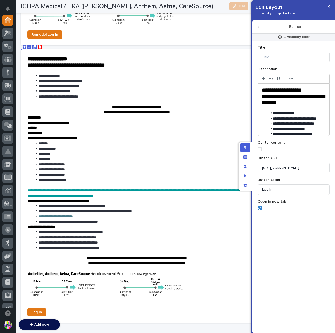
scroll to position [602, 0]
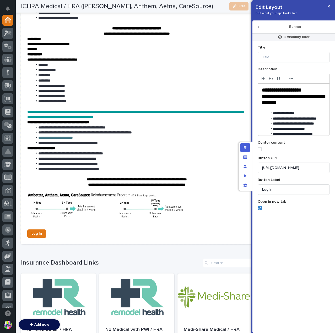
click at [112, 231] on section "**********" at bounding box center [136, 107] width 231 height 273
click at [262, 189] on input "Log In" at bounding box center [293, 189] width 72 height 10
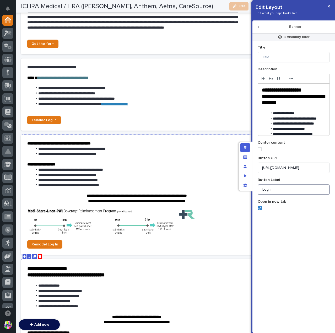
scroll to position [288, 0]
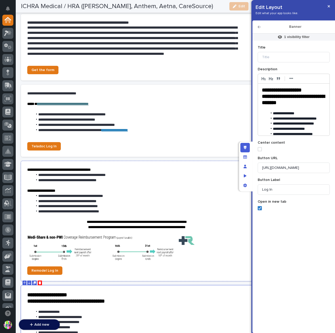
click at [72, 266] on section "**********" at bounding box center [136, 221] width 231 height 120
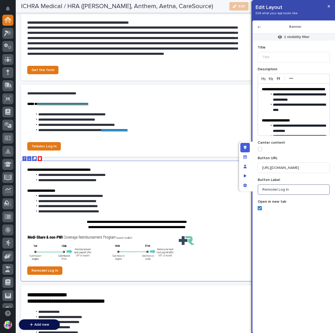
drag, startPoint x: 277, startPoint y: 189, endPoint x: 250, endPoint y: 190, distance: 26.7
click at [250, 190] on div "**********" at bounding box center [281, 166] width 84 height 333
click at [131, 185] on p at bounding box center [136, 185] width 219 height 5
click at [291, 101] on span "**********" at bounding box center [299, 96] width 53 height 9
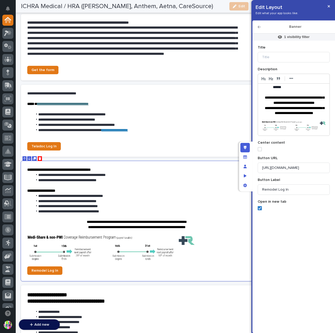
scroll to position [0, 0]
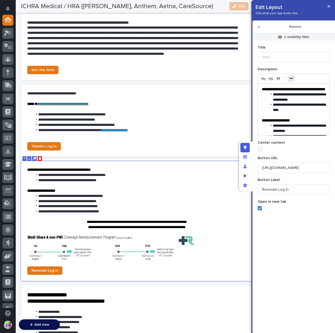
click at [293, 78] on button "•••" at bounding box center [290, 78] width 7 height 6
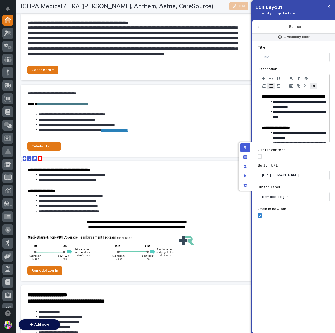
click at [312, 86] on icon "button" at bounding box center [313, 86] width 5 height 5
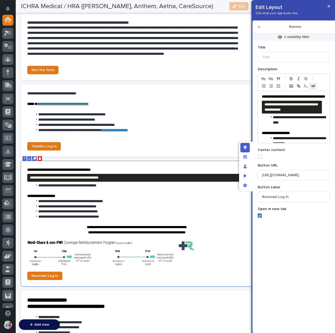
click at [312, 86] on icon "button" at bounding box center [313, 86] width 5 height 5
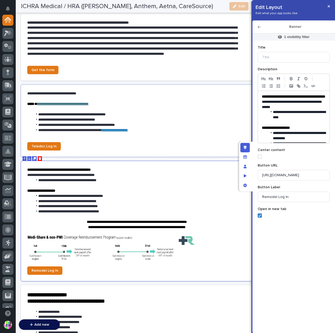
click at [195, 108] on p at bounding box center [136, 109] width 219 height 5
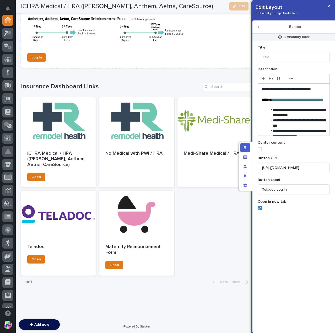
scroll to position [674, 0]
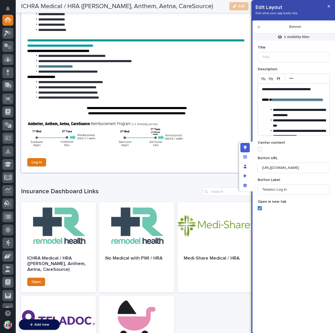
click at [126, 143] on img at bounding box center [105, 133] width 156 height 25
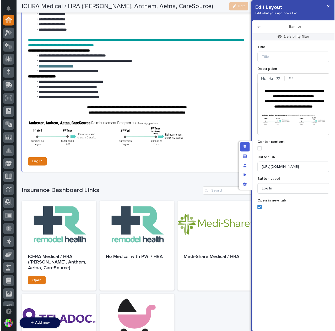
scroll to position [307, 0]
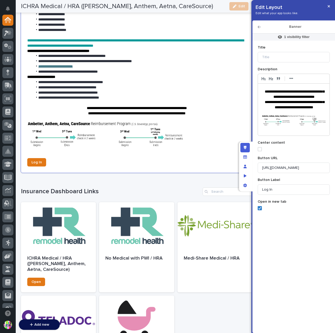
click at [295, 123] on img at bounding box center [294, 120] width 64 height 10
drag, startPoint x: 320, startPoint y: 126, endPoint x: 321, endPoint y: 134, distance: 7.9
click at [321, 134] on div "**********" at bounding box center [293, 109] width 72 height 52
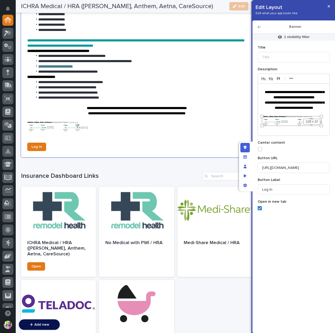
drag, startPoint x: 321, startPoint y: 126, endPoint x: 321, endPoint y: 137, distance: 10.5
click at [321, 137] on div "**********" at bounding box center [293, 180] width 77 height 298
click at [300, 121] on div "229 × 37" at bounding box center [292, 121] width 60 height 10
click at [295, 120] on div "229 × 37" at bounding box center [292, 121] width 60 height 10
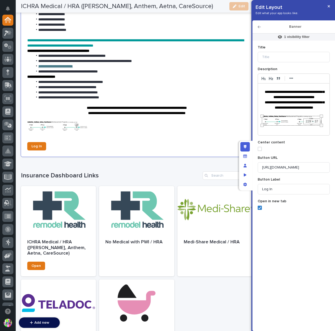
click at [308, 122] on div "229 × 37" at bounding box center [311, 122] width 17 height 6
drag, startPoint x: 308, startPoint y: 122, endPoint x: 292, endPoint y: 121, distance: 16.5
click at [292, 121] on div "229 × 37" at bounding box center [292, 121] width 60 height 10
click at [298, 133] on div "**********" at bounding box center [294, 110] width 72 height 52
click at [285, 120] on img at bounding box center [292, 121] width 60 height 10
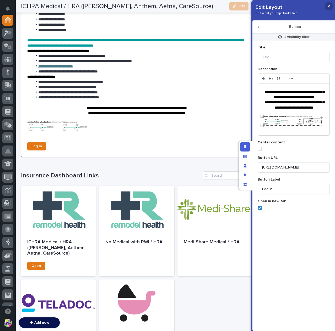
click at [325, 7] on button "button" at bounding box center [328, 6] width 9 height 8
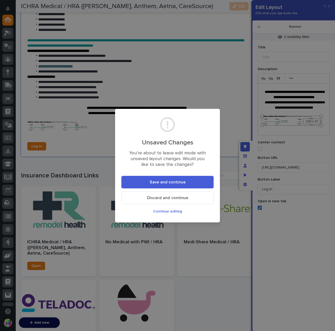
click at [173, 197] on span "Discard and continue" at bounding box center [167, 198] width 41 height 4
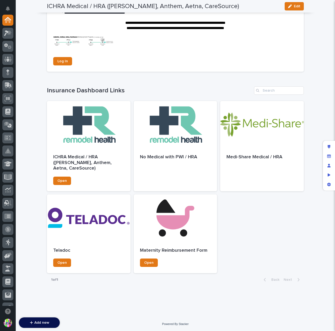
scroll to position [110, 0]
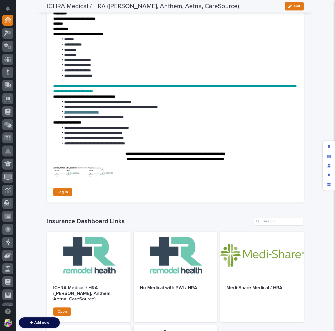
click at [150, 169] on p at bounding box center [175, 173] width 244 height 12
click at [99, 172] on img at bounding box center [83, 172] width 60 height 10
click at [140, 172] on p at bounding box center [175, 173] width 244 height 12
click at [146, 169] on p at bounding box center [175, 173] width 244 height 12
click at [325, 146] on div "Edit layout" at bounding box center [328, 146] width 9 height 9
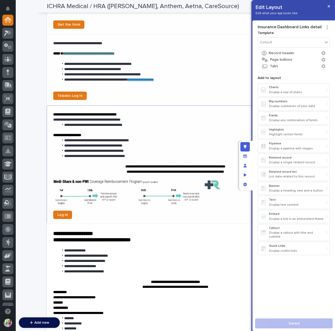
scroll to position [369, 0]
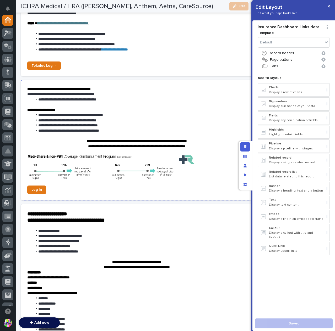
click at [142, 171] on img at bounding box center [110, 167] width 167 height 25
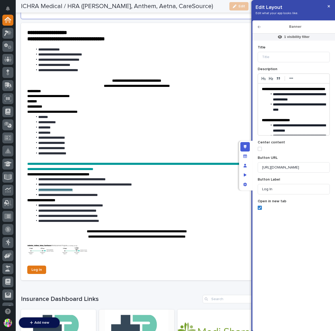
scroll to position [707, 0]
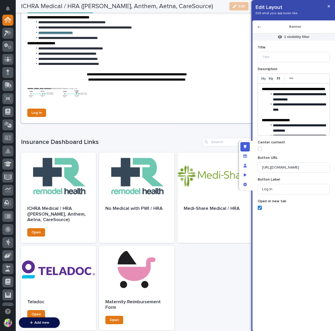
click at [79, 92] on img at bounding box center [57, 93] width 60 height 10
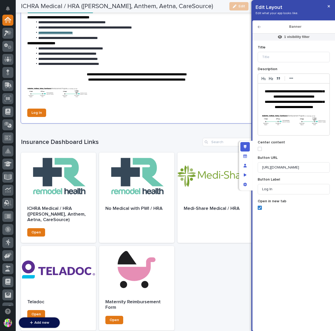
scroll to position [307, 0]
click at [289, 118] on img at bounding box center [294, 120] width 64 height 10
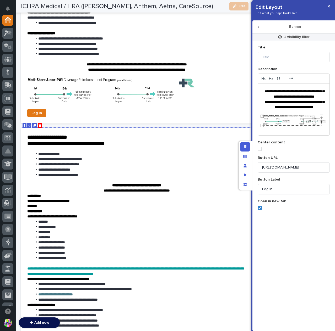
scroll to position [341, 0]
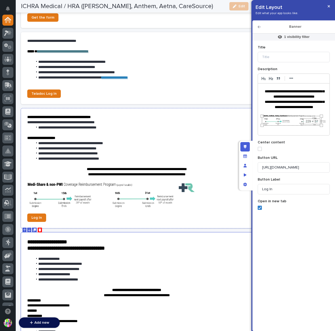
click at [154, 198] on img at bounding box center [110, 195] width 167 height 25
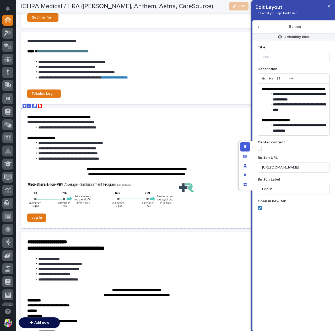
click at [154, 195] on img at bounding box center [110, 195] width 167 height 25
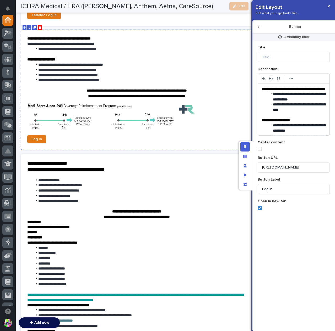
click at [169, 122] on img at bounding box center [110, 116] width 167 height 25
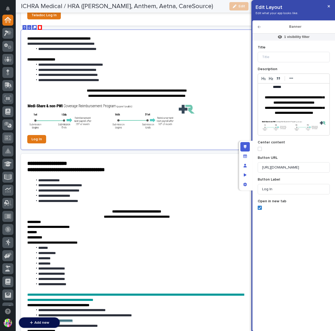
click at [305, 125] on img at bounding box center [294, 126] width 64 height 10
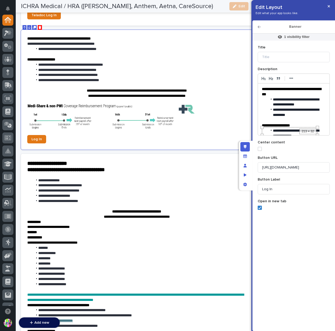
scroll to position [89, 0]
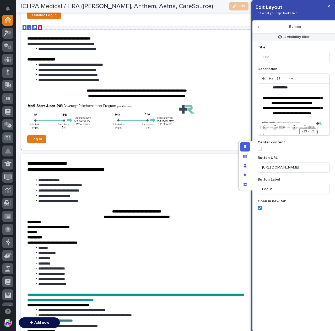
click at [216, 119] on p at bounding box center [136, 117] width 219 height 27
click at [168, 86] on p at bounding box center [136, 85] width 219 height 5
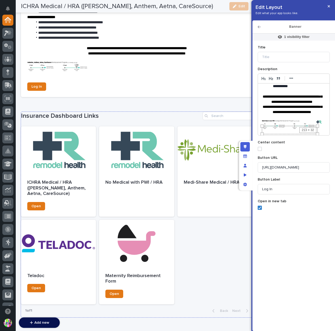
scroll to position [655, 0]
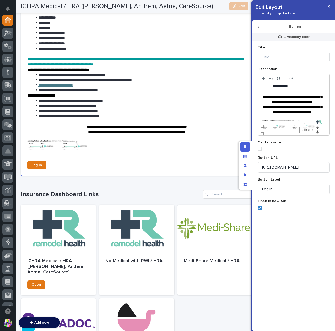
click at [147, 152] on p at bounding box center [136, 154] width 219 height 5
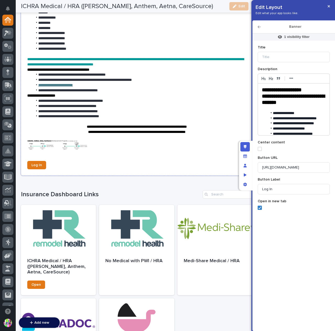
click at [138, 149] on p at bounding box center [136, 146] width 219 height 12
click at [66, 144] on img at bounding box center [57, 145] width 60 height 10
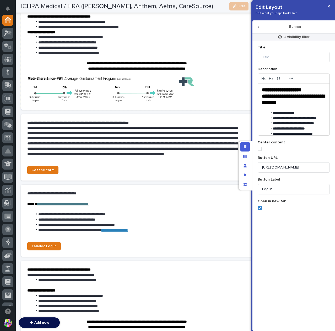
scroll to position [162, 0]
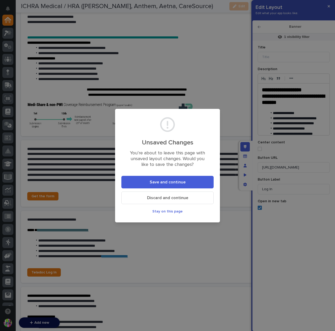
click at [165, 183] on span "Save and continue" at bounding box center [168, 182] width 36 height 4
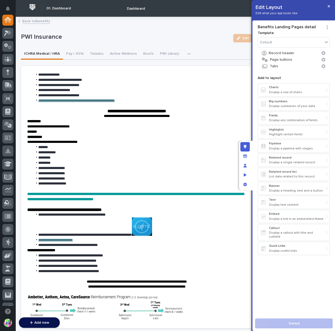
click at [36, 22] on link "Back to Benefits" at bounding box center [36, 21] width 28 height 6
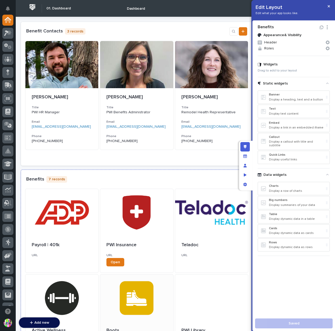
scroll to position [131, 0]
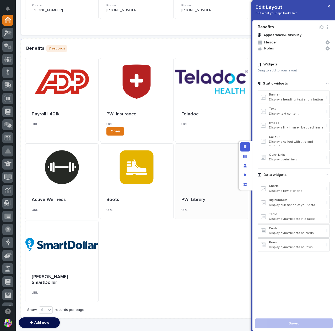
click at [198, 178] on div at bounding box center [211, 167] width 73 height 47
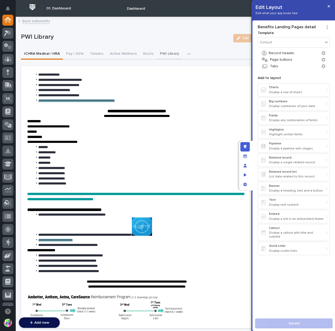
click at [169, 52] on button "PWI Library" at bounding box center [169, 54] width 25 height 11
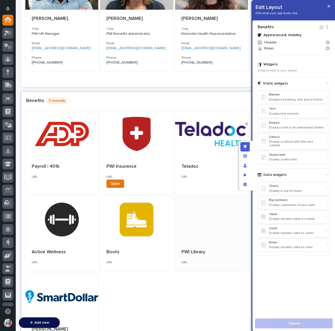
scroll to position [105, 0]
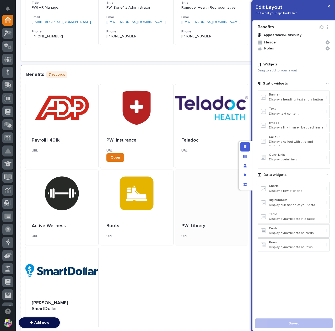
click at [181, 235] on h3 "URL" at bounding box center [211, 236] width 60 height 4
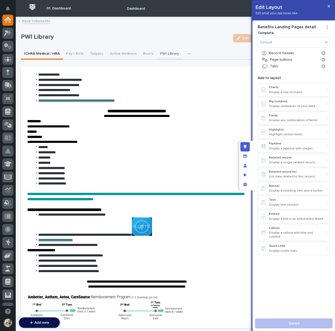
click at [166, 54] on button "PWI Library" at bounding box center [169, 54] width 25 height 11
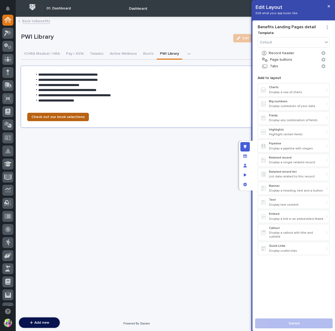
click at [77, 117] on span "Check out our book selections" at bounding box center [57, 117] width 53 height 4
click at [244, 157] on icon "Manage fields and data" at bounding box center [245, 157] width 4 height 4
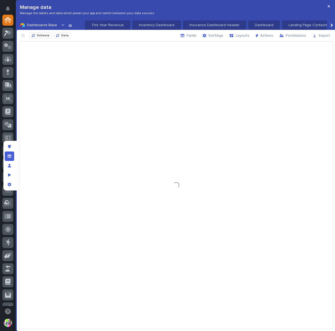
scroll to position [0, 123]
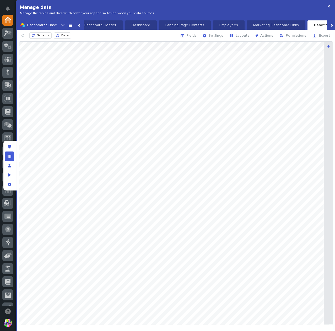
click at [134, 90] on div at bounding box center [176, 186] width 314 height 288
click at [171, 91] on div at bounding box center [176, 186] width 314 height 288
click at [140, 89] on div at bounding box center [176, 186] width 314 height 288
click at [141, 89] on div at bounding box center [176, 186] width 314 height 288
click at [141, 89] on textarea at bounding box center [138, 91] width 28 height 5
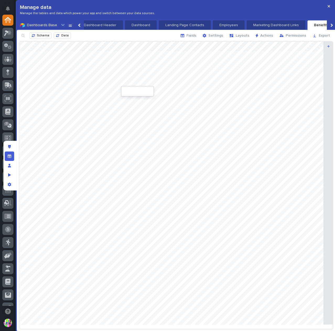
type textarea "**********"
click at [327, 7] on button "button" at bounding box center [328, 6] width 9 height 8
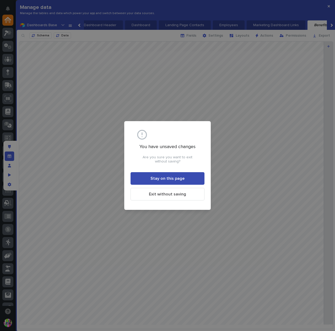
click at [177, 180] on span "Stay on this page" at bounding box center [167, 179] width 34 height 4
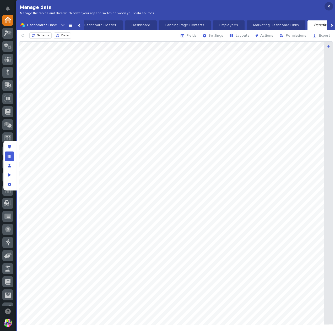
click at [328, 6] on icon "button" at bounding box center [328, 6] width 2 height 4
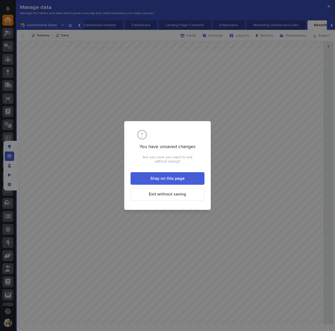
click at [231, 176] on div "You have unsaved changes Are you sure you want to exit without saving? Stay on …" at bounding box center [167, 165] width 335 height 331
click at [176, 93] on div "You have unsaved changes Are you sure you want to exit without saving? Stay on …" at bounding box center [167, 165] width 335 height 331
click at [180, 179] on span "Stay on this page" at bounding box center [167, 179] width 34 height 4
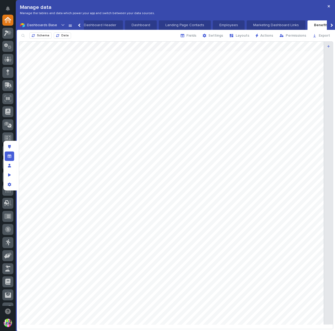
click at [213, 183] on div at bounding box center [176, 186] width 314 height 288
click at [327, 4] on button "button" at bounding box center [328, 6] width 9 height 8
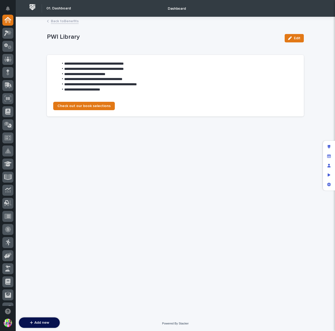
click at [137, 140] on div "**********" at bounding box center [175, 160] width 262 height 286
click at [74, 21] on link "Back to Benefits" at bounding box center [65, 21] width 28 height 6
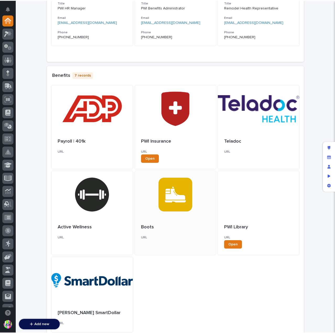
scroll to position [131, 0]
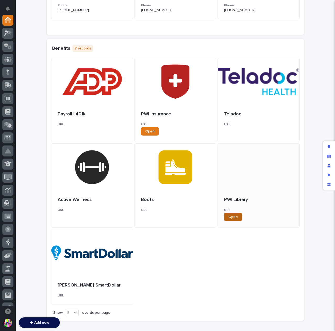
click at [230, 217] on span "Open" at bounding box center [232, 217] width 9 height 4
click at [246, 171] on div at bounding box center [258, 167] width 81 height 47
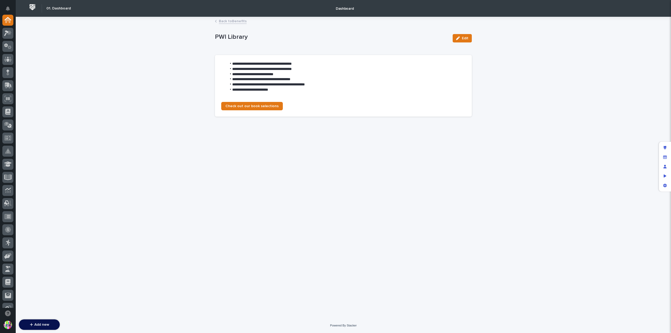
drag, startPoint x: 275, startPoint y: 90, endPoint x: 227, endPoint y: 63, distance: 55.1
click at [227, 63] on ul "**********" at bounding box center [343, 76] width 244 height 31
drag, startPoint x: 231, startPoint y: 64, endPoint x: 290, endPoint y: 79, distance: 60.4
click at [290, 79] on ul "**********" at bounding box center [343, 76] width 244 height 31
click at [290, 79] on span "**********" at bounding box center [261, 79] width 58 height 4
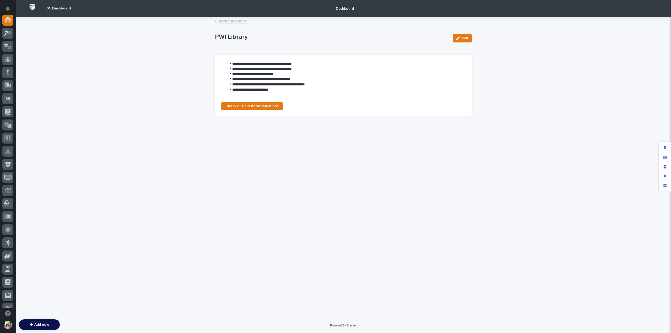
click at [289, 79] on span "**********" at bounding box center [261, 79] width 58 height 4
click at [239, 23] on link "Back to Benefits" at bounding box center [233, 21] width 28 height 6
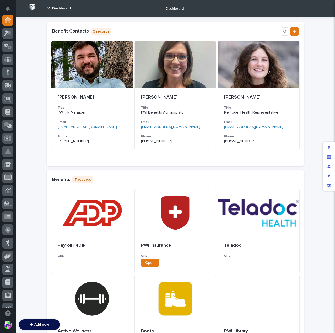
click at [305, 155] on div "Loading... Saving… Loading... Saving… Loading... Saving… Loading... Saving… Loa…" at bounding box center [175, 250] width 319 height 466
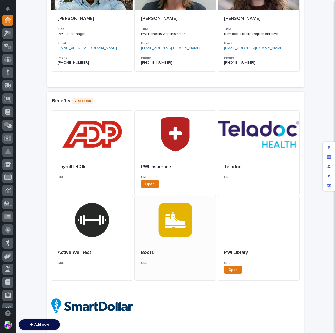
click at [187, 220] on div at bounding box center [175, 219] width 81 height 47
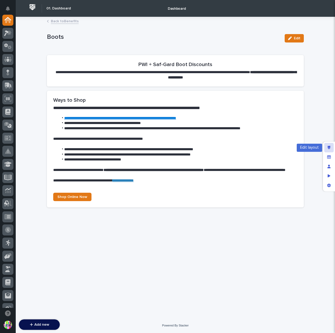
click at [326, 146] on div "Edit layout" at bounding box center [328, 147] width 9 height 9
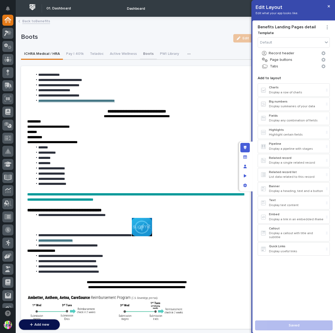
click at [147, 53] on button "Boots" at bounding box center [148, 54] width 17 height 11
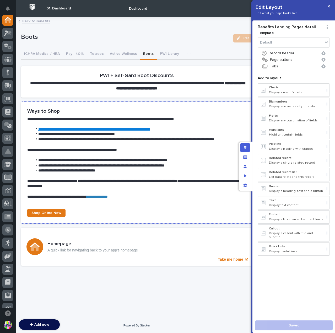
click at [143, 194] on p at bounding box center [136, 191] width 219 height 5
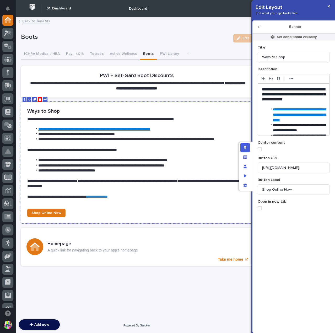
click at [142, 199] on p "**********" at bounding box center [136, 196] width 219 height 5
click at [86, 198] on span "**********" at bounding box center [56, 197] width 59 height 4
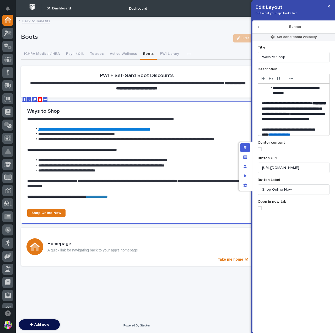
scroll to position [167, 0]
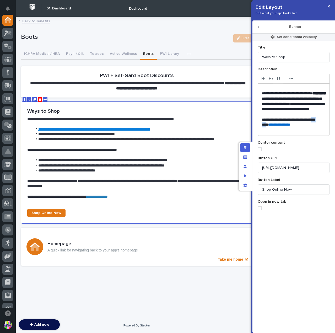
drag, startPoint x: 273, startPoint y: 125, endPoint x: 262, endPoint y: 125, distance: 10.7
click at [262, 125] on span "**********" at bounding box center [288, 122] width 53 height 9
drag, startPoint x: 274, startPoint y: 124, endPoint x: 302, endPoint y: 124, distance: 28.3
click at [285, 124] on link "**********" at bounding box center [274, 125] width 21 height 4
paste div
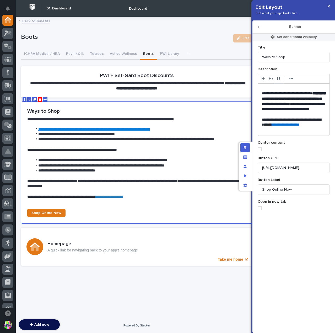
click at [282, 124] on p "**********" at bounding box center [292, 122] width 60 height 10
click at [262, 124] on span "**********" at bounding box center [291, 122] width 59 height 9
click at [278, 123] on link "**********" at bounding box center [280, 125] width 28 height 4
click at [294, 115] on p at bounding box center [294, 114] width 64 height 5
click at [328, 7] on icon "button" at bounding box center [328, 6] width 2 height 4
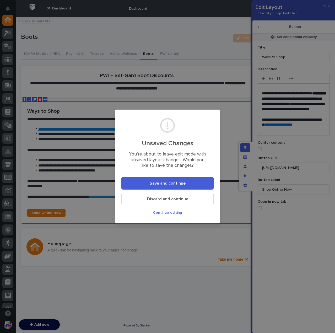
click at [182, 180] on button "Save and continue" at bounding box center [167, 183] width 92 height 13
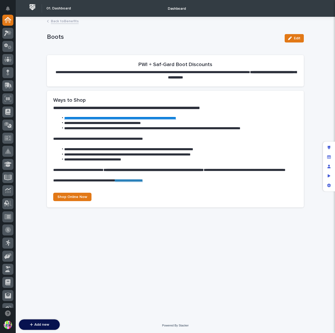
click at [72, 22] on link "Back to Benefits" at bounding box center [65, 21] width 28 height 6
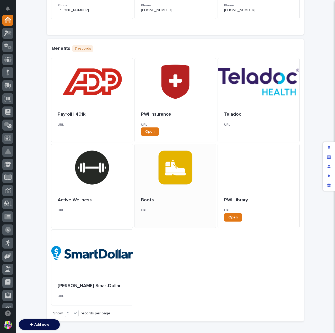
scroll to position [164, 0]
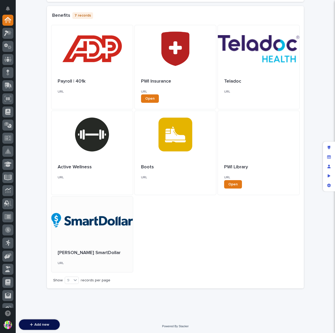
click at [107, 224] on div at bounding box center [91, 219] width 81 height 47
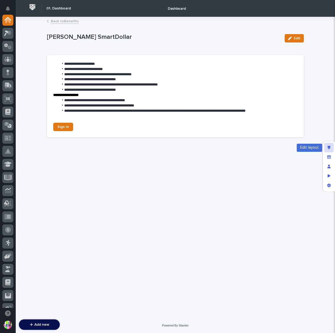
click at [326, 149] on div "Edit layout" at bounding box center [328, 147] width 9 height 9
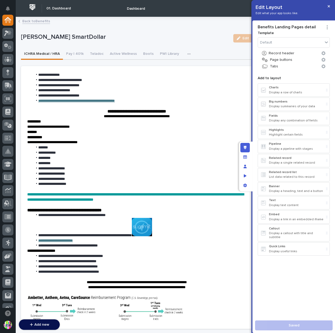
click at [184, 56] on button "button" at bounding box center [190, 54] width 12 height 10
click at [175, 64] on button "Ramsey SmartDollar" at bounding box center [165, 68] width 53 height 8
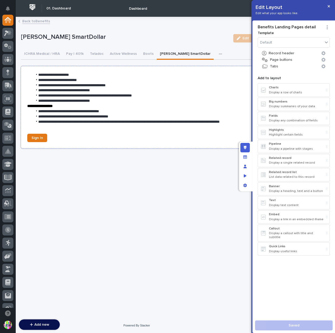
click at [80, 95] on span "**********" at bounding box center [85, 96] width 94 height 4
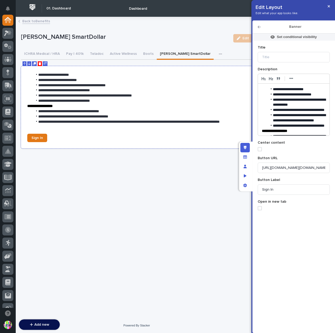
click at [77, 96] on span "**********" at bounding box center [85, 96] width 94 height 4
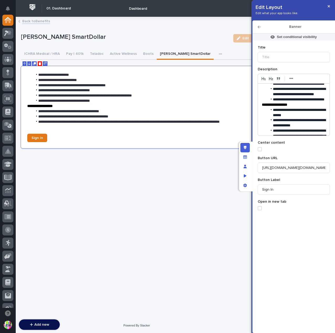
click at [311, 95] on span "**********" at bounding box center [299, 91] width 53 height 9
click at [306, 97] on li "**********" at bounding box center [296, 91] width 58 height 10
click at [305, 96] on span "**********" at bounding box center [299, 91] width 53 height 9
click at [304, 96] on span "**********" at bounding box center [299, 91] width 53 height 9
click at [312, 93] on span "**********" at bounding box center [299, 91] width 53 height 9
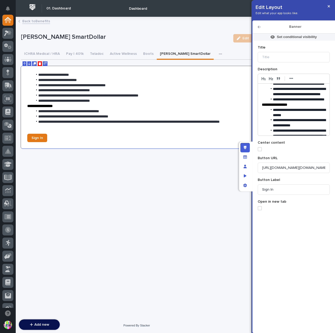
click at [275, 96] on span "**********" at bounding box center [299, 91] width 53 height 9
click at [290, 189] on input "Sign In" at bounding box center [293, 189] width 72 height 10
drag, startPoint x: 270, startPoint y: 189, endPoint x: 249, endPoint y: 188, distance: 20.8
click at [249, 188] on div "**********" at bounding box center [281, 166] width 84 height 333
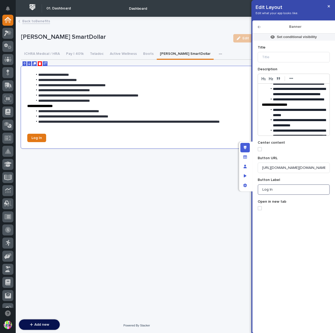
click at [298, 193] on input "Log In" at bounding box center [293, 189] width 72 height 10
click at [302, 189] on input "SmartDollar Log In" at bounding box center [293, 189] width 72 height 10
click at [260, 207] on span at bounding box center [259, 208] width 4 height 4
type input "SmartDollar Log In"
click at [327, 6] on icon "button" at bounding box center [328, 6] width 2 height 4
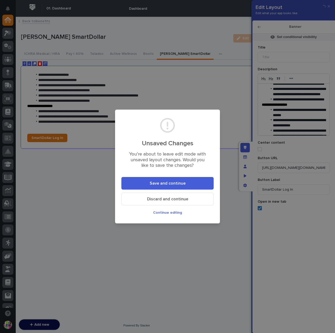
click at [188, 178] on button "Save and continue" at bounding box center [167, 183] width 92 height 13
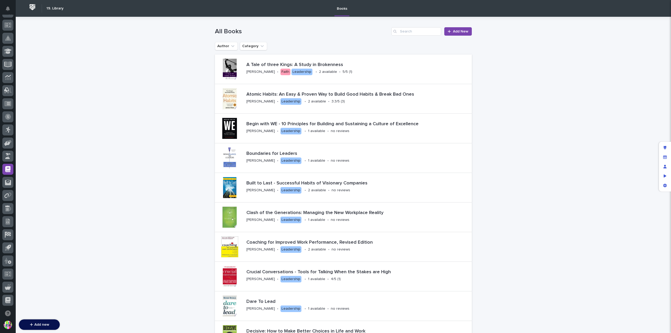
scroll to position [113, 0]
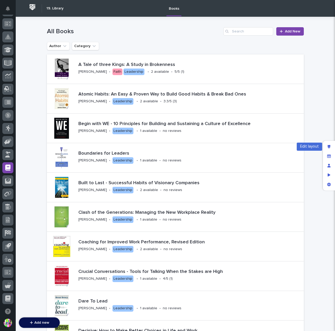
drag, startPoint x: 331, startPoint y: 144, endPoint x: 303, endPoint y: 133, distance: 29.9
click at [331, 144] on div "Edit layout" at bounding box center [328, 146] width 9 height 9
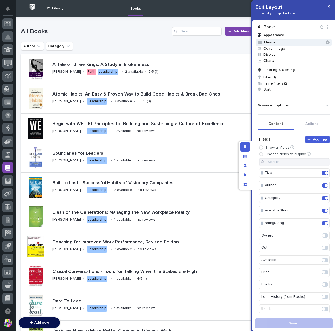
click at [284, 41] on button "Header" at bounding box center [293, 42] width 76 height 6
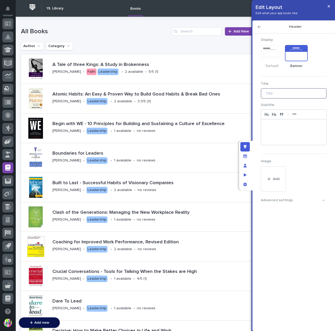
click at [281, 91] on input "Title" at bounding box center [294, 93] width 66 height 10
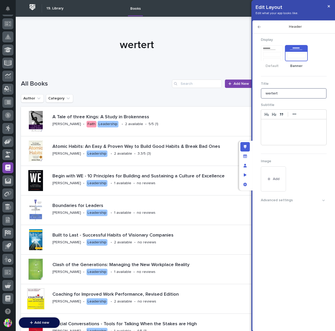
type input "wertert"
click at [286, 130] on div at bounding box center [293, 132] width 65 height 26
drag, startPoint x: 281, startPoint y: 129, endPoint x: 244, endPoint y: 123, distance: 37.2
click at [244, 123] on div "Edit Layout Edit what your app looks like. Header Display Default Banner Title …" at bounding box center [167, 165] width 335 height 331
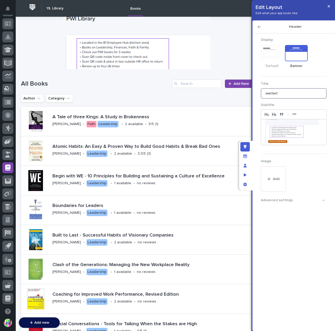
click at [281, 93] on input "wertert" at bounding box center [294, 93] width 66 height 10
drag, startPoint x: 281, startPoint y: 92, endPoint x: 259, endPoint y: 94, distance: 22.1
click at [259, 94] on form "Display Default Banner Title wertert Subtitle ••• Image Add Advanced settings S…" at bounding box center [293, 120] width 72 height 173
click at [97, 45] on img at bounding box center [136, 53] width 147 height 78
click at [313, 137] on img at bounding box center [292, 131] width 54 height 28
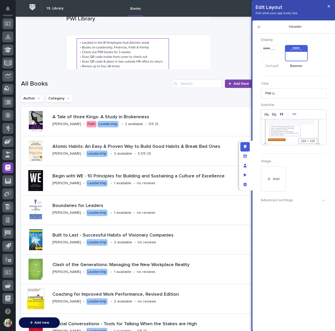
click at [304, 131] on div "189 × 100" at bounding box center [292, 131] width 54 height 28
click at [289, 138] on div "189 × 100" at bounding box center [292, 130] width 54 height 28
click at [292, 134] on div "189 × 100" at bounding box center [292, 130] width 54 height 28
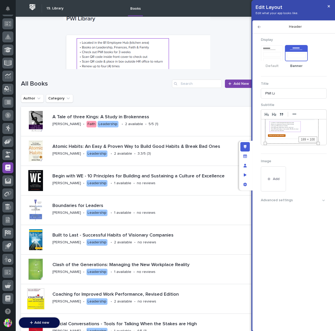
click at [290, 135] on div "189 × 100" at bounding box center [292, 130] width 54 height 28
drag, startPoint x: 290, startPoint y: 133, endPoint x: 288, endPoint y: 128, distance: 5.6
click at [288, 128] on div "189 × 100" at bounding box center [292, 130] width 54 height 28
click at [297, 127] on div "189 × 100" at bounding box center [292, 130] width 54 height 28
drag, startPoint x: 297, startPoint y: 127, endPoint x: 293, endPoint y: 129, distance: 3.6
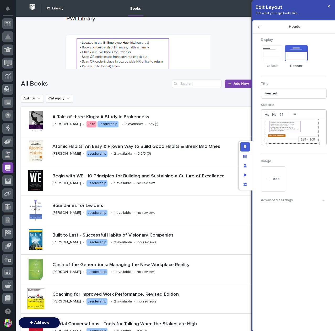
click at [296, 128] on div "189 × 100" at bounding box center [292, 130] width 54 height 28
click at [288, 132] on div "189 × 100" at bounding box center [292, 130] width 54 height 28
click at [306, 126] on div "189 × 100" at bounding box center [292, 131] width 54 height 28
click at [305, 114] on div "•••" at bounding box center [294, 114] width 66 height 10
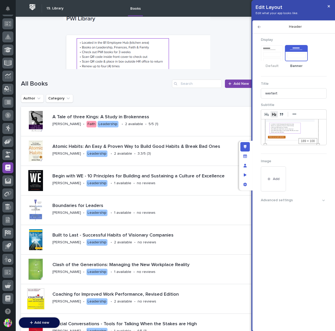
click at [274, 113] on icon "button" at bounding box center [274, 114] width 5 height 5
click at [266, 116] on icon "button" at bounding box center [266, 114] width 5 height 5
click at [288, 127] on div "189 × 100" at bounding box center [292, 131] width 54 height 28
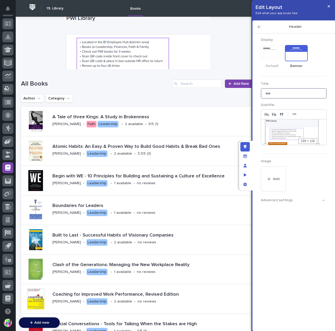
type input "w"
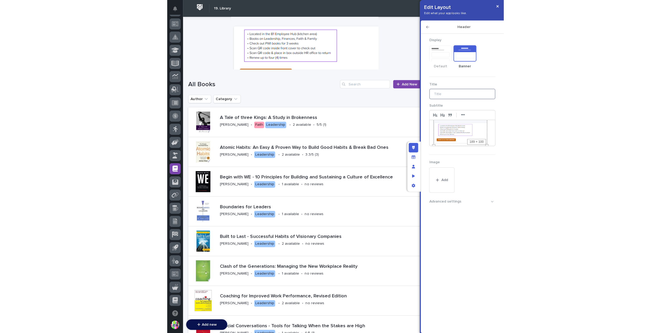
scroll to position [113, 0]
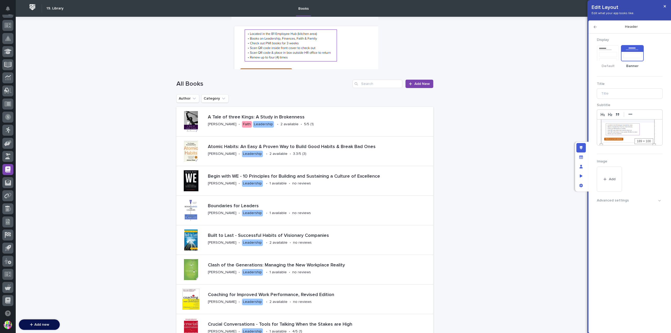
click at [335, 125] on div "189 × 100" at bounding box center [628, 131] width 54 height 28
drag, startPoint x: 639, startPoint y: 132, endPoint x: 622, endPoint y: 136, distance: 17.7
click at [335, 136] on div "189 × 100" at bounding box center [628, 131] width 54 height 28
drag, startPoint x: 623, startPoint y: 134, endPoint x: 617, endPoint y: 126, distance: 10.1
click at [335, 126] on div "189 × 100" at bounding box center [628, 131] width 54 height 28
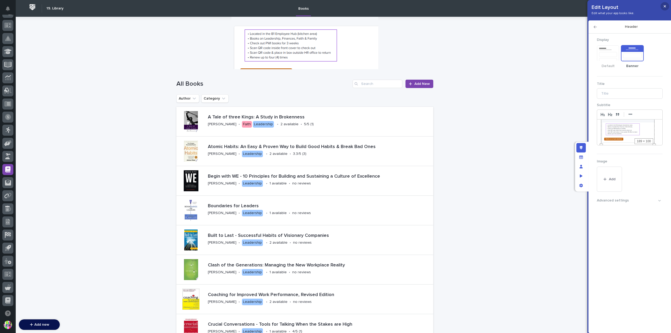
click at [335, 7] on icon "button" at bounding box center [664, 6] width 2 height 2
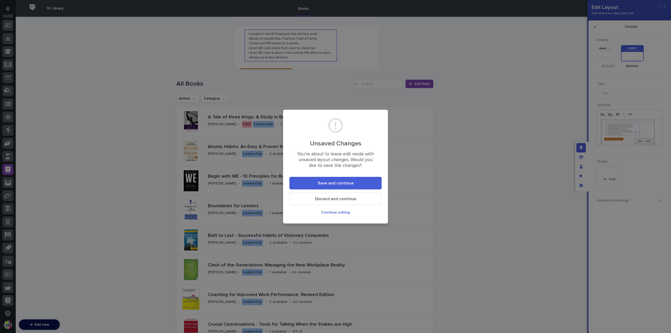
click at [335, 197] on button "Discard and continue" at bounding box center [335, 199] width 92 height 13
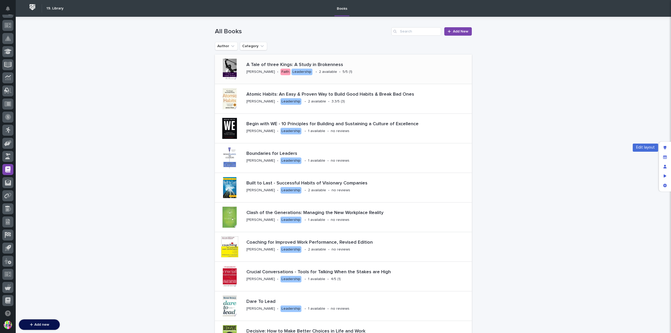
drag, startPoint x: 667, startPoint y: 150, endPoint x: 469, endPoint y: 83, distance: 208.8
click at [335, 150] on div "Edit layout" at bounding box center [664, 147] width 9 height 9
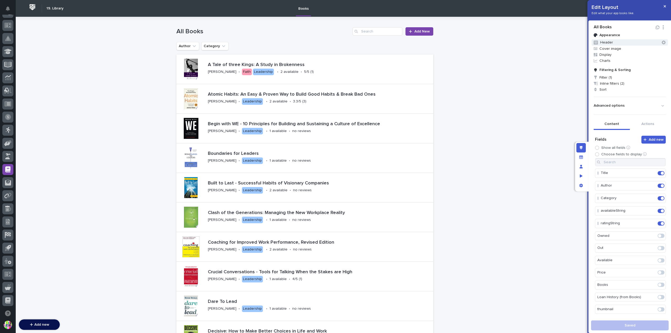
click at [335, 43] on button "Header" at bounding box center [629, 42] width 76 height 6
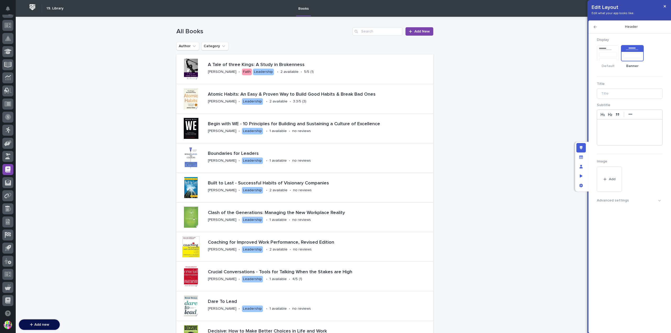
click at [335, 132] on div at bounding box center [629, 132] width 65 height 26
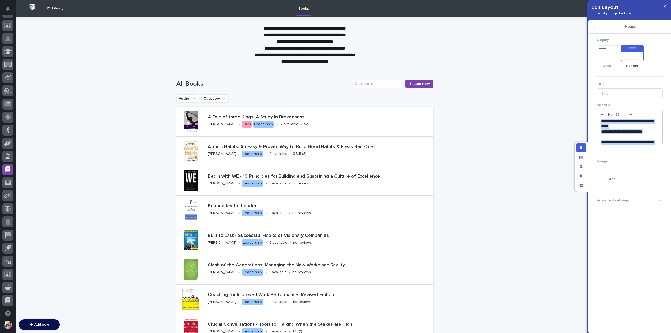
scroll to position [0, 0]
drag, startPoint x: 649, startPoint y: 142, endPoint x: 588, endPoint y: 117, distance: 66.3
click at [335, 117] on div "**********" at bounding box center [629, 166] width 84 height 333
click at [335, 114] on strong "•••" at bounding box center [630, 114] width 4 height 4
click at [335, 123] on icon "button" at bounding box center [602, 121] width 5 height 5
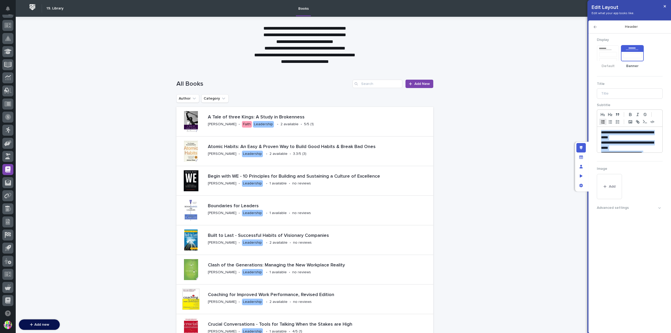
scroll to position [4, 0]
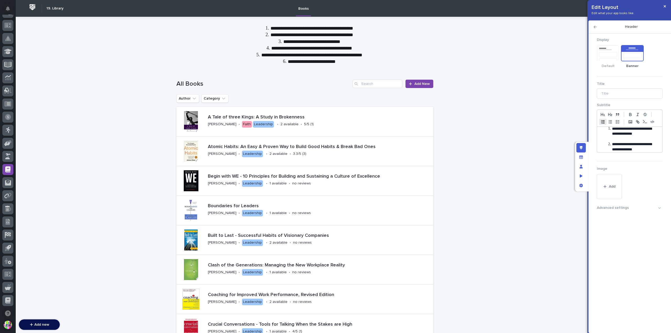
click at [335, 123] on icon "button" at bounding box center [602, 121] width 5 height 5
click at [335, 137] on p "**********" at bounding box center [628, 141] width 54 height 10
click at [335, 138] on p "**********" at bounding box center [628, 139] width 54 height 10
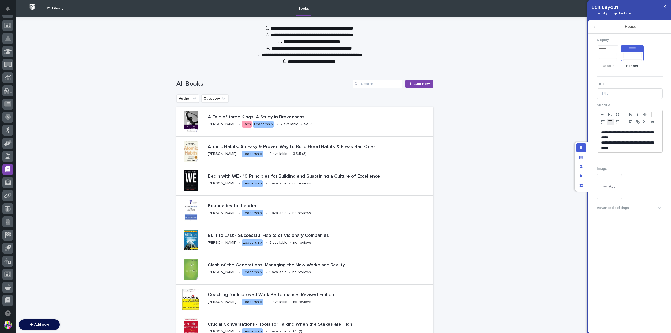
click at [335, 122] on icon "button" at bounding box center [609, 121] width 5 height 5
click at [335, 206] on div "Advanced settings" at bounding box center [612, 208] width 32 height 4
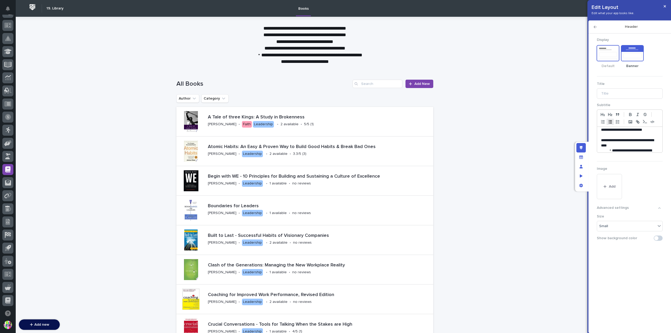
click at [335, 58] on rect "Default" at bounding box center [607, 53] width 21 height 15
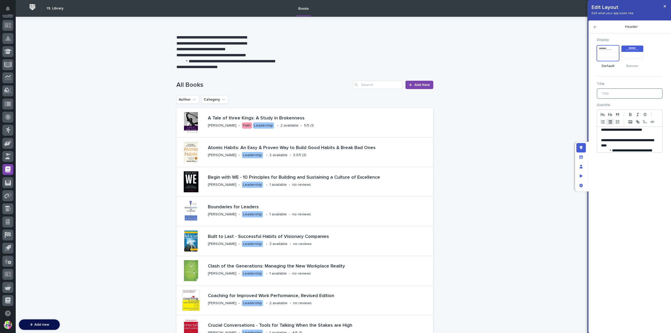
click at [335, 93] on input "Title" at bounding box center [629, 93] width 66 height 10
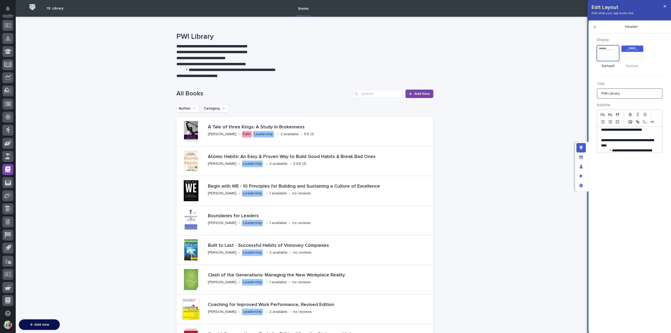
type input "PWI Library"
click at [335, 146] on p "**********" at bounding box center [628, 143] width 54 height 10
click at [335, 132] on li "**********" at bounding box center [630, 137] width 48 height 16
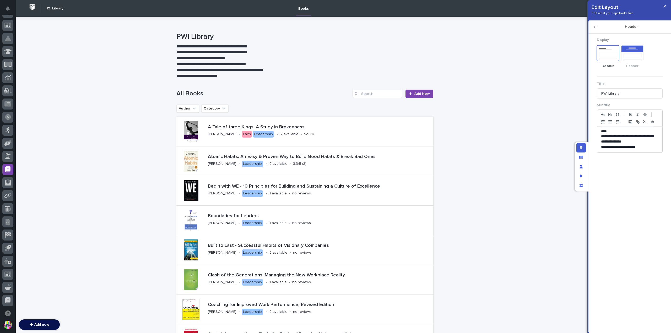
drag, startPoint x: 223, startPoint y: 75, endPoint x: 182, endPoint y: 76, distance: 41.7
click at [182, 76] on p "**********" at bounding box center [304, 76] width 257 height 6
drag, startPoint x: 178, startPoint y: 75, endPoint x: 220, endPoint y: 73, distance: 41.7
click at [219, 73] on p "**********" at bounding box center [304, 76] width 257 height 6
drag, startPoint x: 220, startPoint y: 76, endPoint x: 181, endPoint y: 78, distance: 38.6
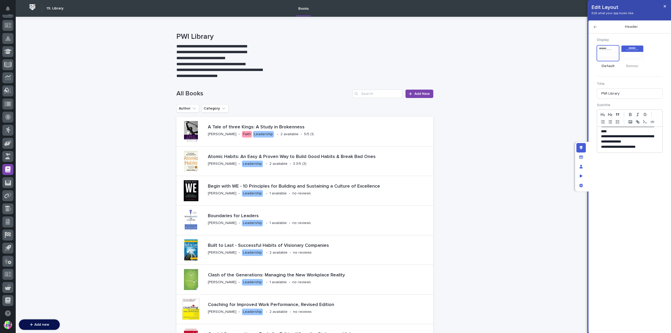
click at [181, 78] on p "**********" at bounding box center [304, 76] width 257 height 6
click at [335, 6] on button "button" at bounding box center [664, 6] width 9 height 8
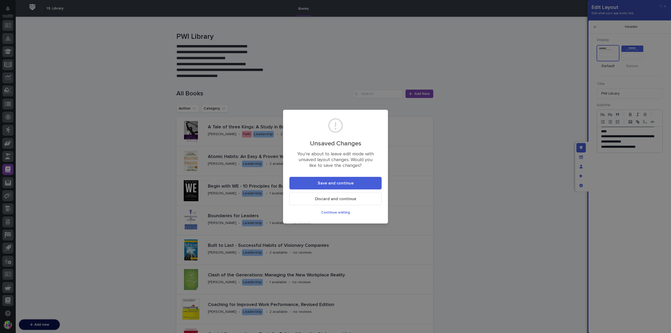
click at [335, 182] on span "Save and continue" at bounding box center [335, 183] width 36 height 4
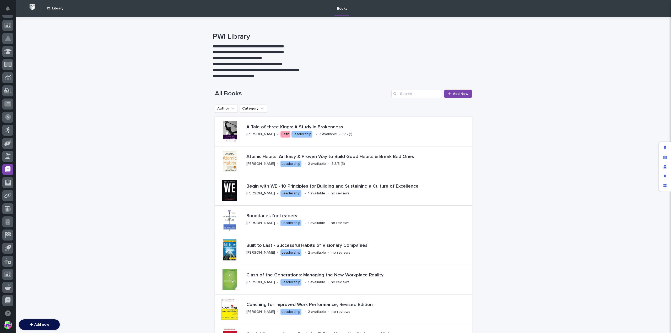
click at [335, 44] on p "**********" at bounding box center [341, 46] width 257 height 6
